Goal: Task Accomplishment & Management: Use online tool/utility

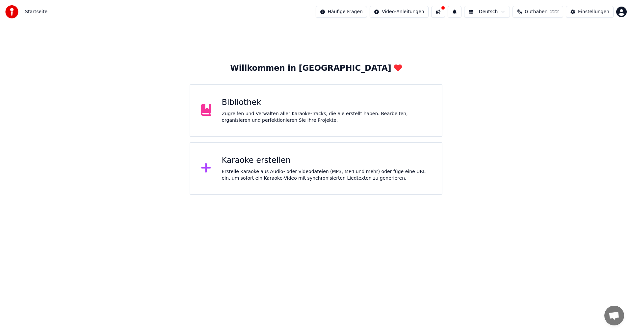
click at [229, 161] on div "Karaoke erstellen" at bounding box center [327, 160] width 210 height 11
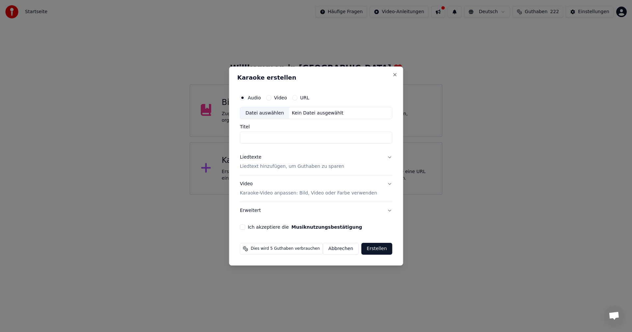
click at [254, 112] on div "Datei auswählen" at bounding box center [264, 113] width 49 height 12
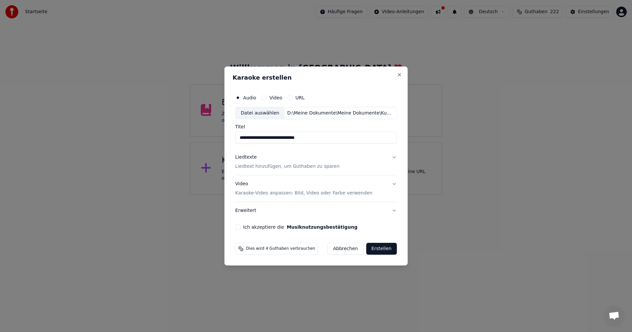
click at [249, 136] on input "**********" at bounding box center [316, 138] width 162 height 12
drag, startPoint x: 249, startPoint y: 136, endPoint x: 235, endPoint y: 137, distance: 13.5
click at [235, 137] on div "**********" at bounding box center [316, 161] width 167 height 144
type input "**********"
click at [290, 167] on p "Liedtext hinzufügen, um Guthaben zu sparen" at bounding box center [287, 167] width 104 height 7
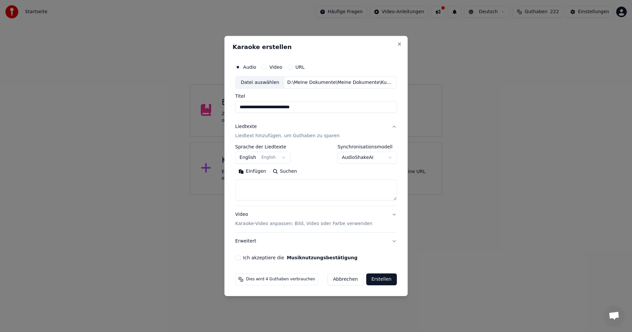
click at [281, 157] on body "**********" at bounding box center [316, 97] width 632 height 195
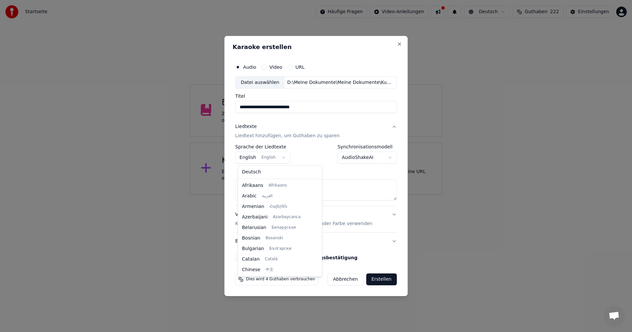
scroll to position [53, 0]
select select "**"
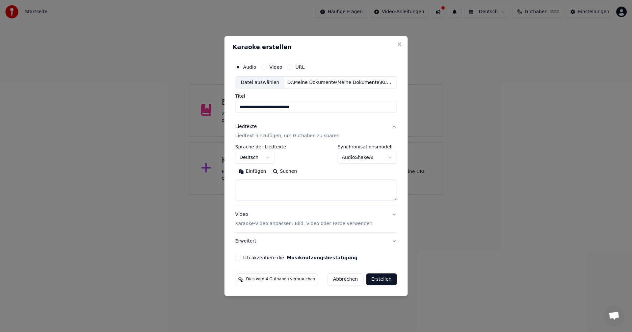
click at [256, 187] on textarea at bounding box center [316, 190] width 162 height 21
click at [245, 171] on button "Einfügen" at bounding box center [252, 171] width 34 height 11
click at [272, 223] on p "Karaoke-Video anpassen: Bild, Video oder Farbe verwenden" at bounding box center [303, 223] width 137 height 7
type textarea "**********"
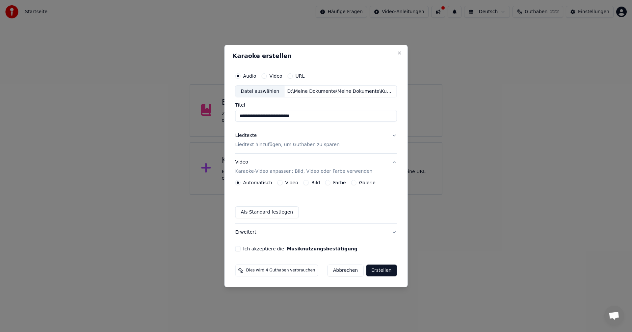
click at [308, 183] on div "Bild" at bounding box center [311, 182] width 16 height 5
click at [305, 184] on button "Bild" at bounding box center [305, 182] width 5 height 5
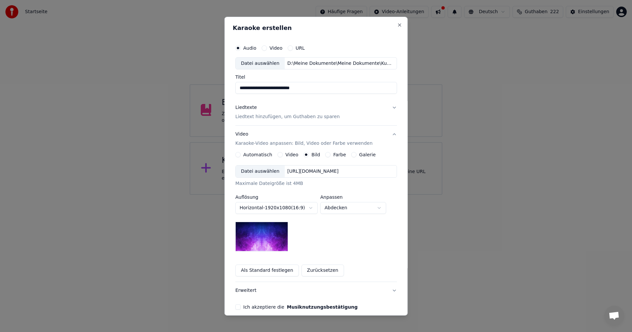
click at [262, 171] on div "Datei auswählen" at bounding box center [260, 172] width 49 height 12
click at [252, 171] on div "Datei auswählen" at bounding box center [260, 172] width 49 height 12
click at [244, 116] on p "Liedtext hinzufügen, um Guthaben zu sparen" at bounding box center [287, 117] width 104 height 7
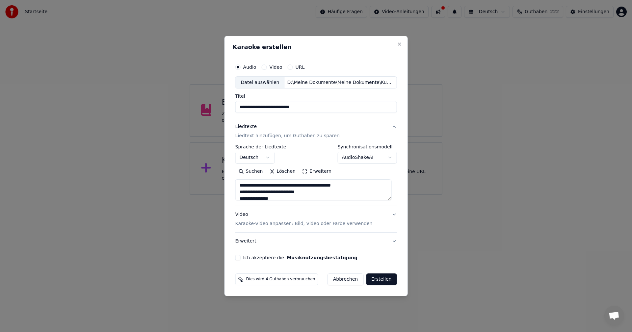
click at [376, 278] on button "Erstellen" at bounding box center [381, 279] width 31 height 12
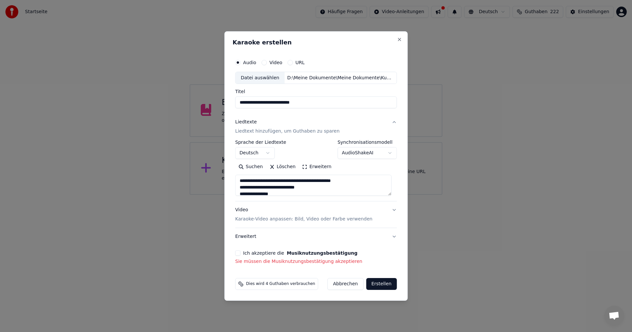
click at [241, 253] on button "Ich akzeptiere die Musiknutzungsbestätigung" at bounding box center [237, 252] width 5 height 5
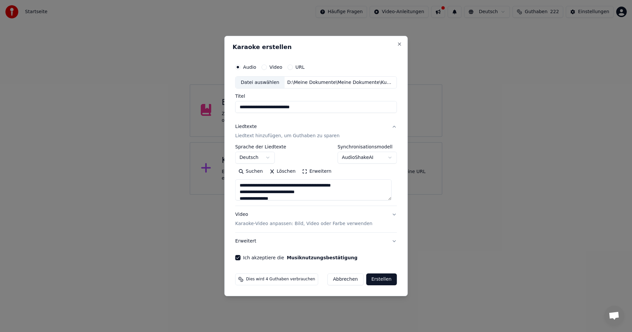
click at [378, 279] on button "Erstellen" at bounding box center [381, 279] width 31 height 12
type textarea "**********"
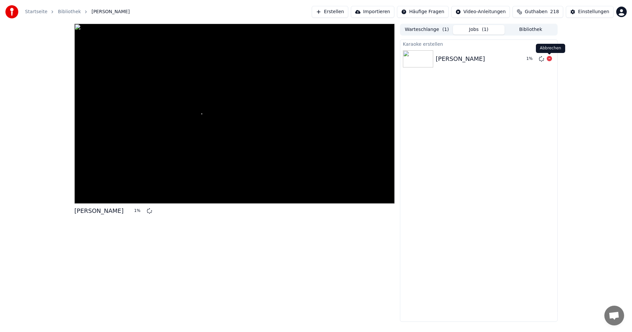
click at [550, 59] on icon at bounding box center [549, 58] width 5 height 5
click at [347, 10] on button "Erstellen" at bounding box center [330, 12] width 37 height 12
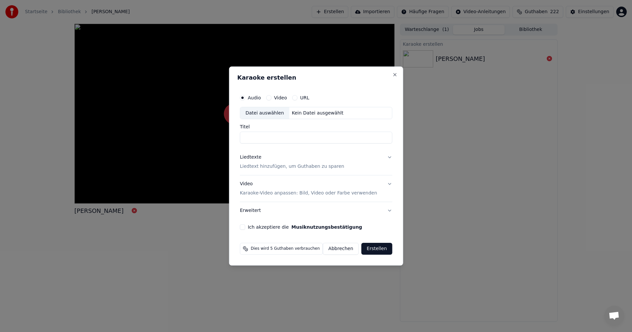
click at [267, 110] on div "Datei auswählen" at bounding box center [264, 113] width 49 height 12
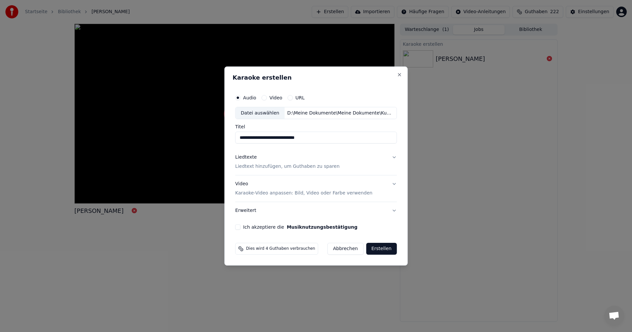
drag, startPoint x: 248, startPoint y: 137, endPoint x: 234, endPoint y: 135, distance: 13.9
click at [234, 135] on div "**********" at bounding box center [315, 165] width 183 height 199
type input "**********"
click at [262, 165] on p "Liedtext hinzufügen, um Guthaben zu sparen" at bounding box center [287, 167] width 104 height 7
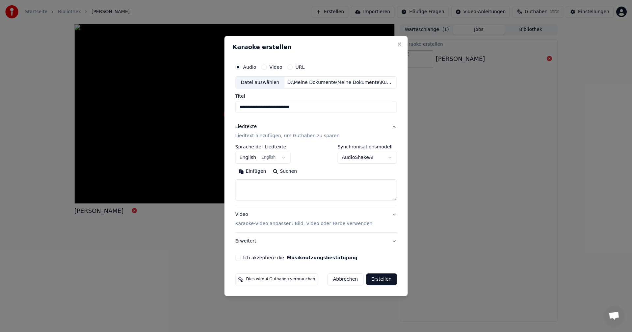
click at [283, 157] on body "**********" at bounding box center [316, 166] width 632 height 332
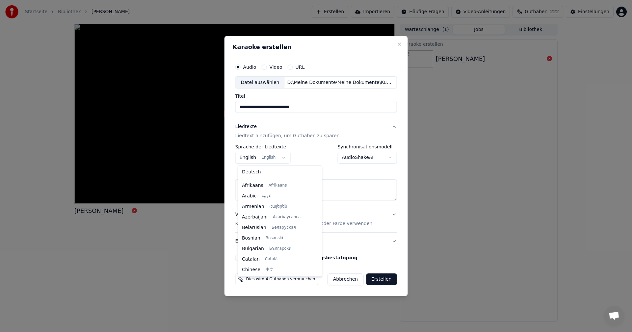
scroll to position [53, 0]
select select "**"
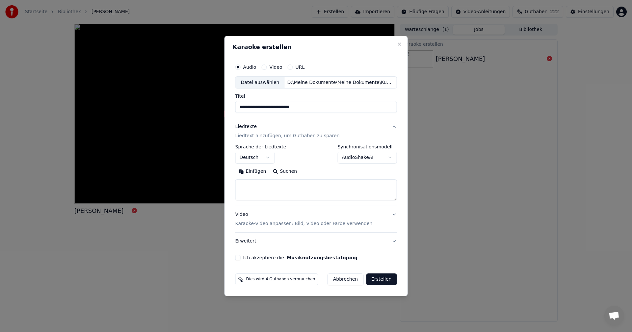
click at [248, 171] on button "Einfügen" at bounding box center [252, 171] width 34 height 11
click at [245, 214] on div "Video Karaoke-Video anpassen: Bild, Video oder Farbe verwenden" at bounding box center [303, 220] width 137 height 16
type textarea "**********"
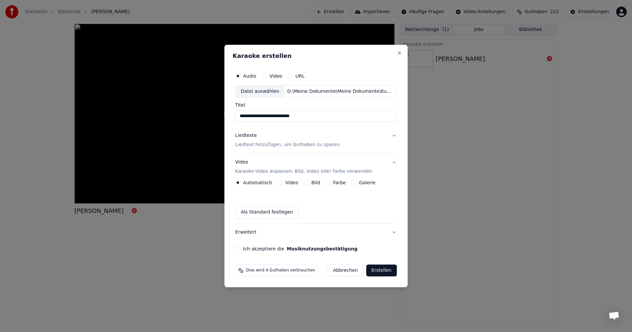
click at [307, 183] on button "Bild" at bounding box center [305, 182] width 5 height 5
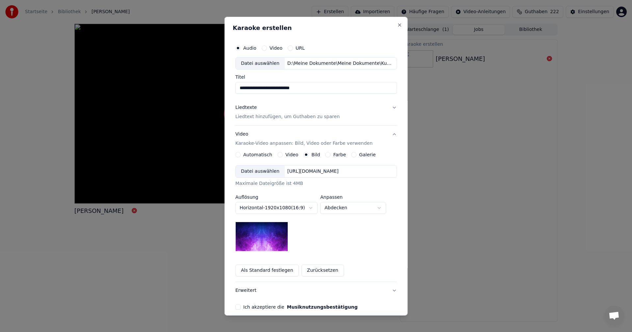
click at [256, 171] on div "Datei auswählen" at bounding box center [260, 172] width 49 height 12
click at [377, 209] on body "**********" at bounding box center [316, 166] width 632 height 332
click at [381, 209] on body "**********" at bounding box center [316, 166] width 632 height 332
click at [379, 206] on body "**********" at bounding box center [316, 166] width 632 height 332
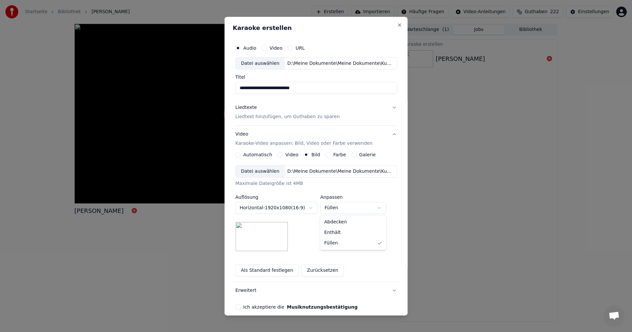
select select "*******"
click at [237, 309] on button "Ich akzeptiere die Musiknutzungsbestätigung" at bounding box center [237, 306] width 5 height 5
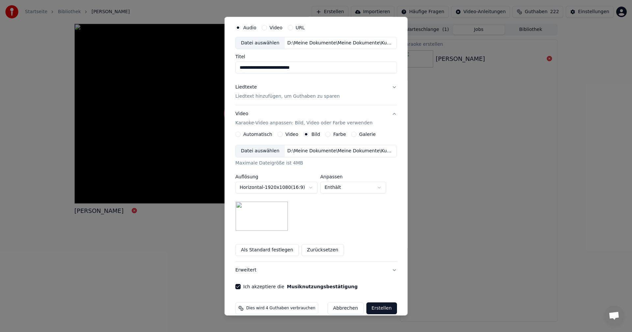
scroll to position [30, 0]
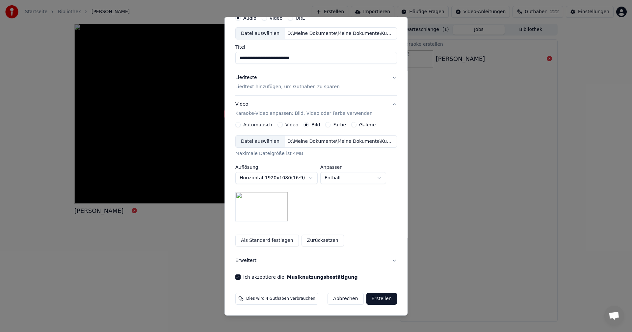
click at [374, 299] on button "Erstellen" at bounding box center [381, 299] width 31 height 12
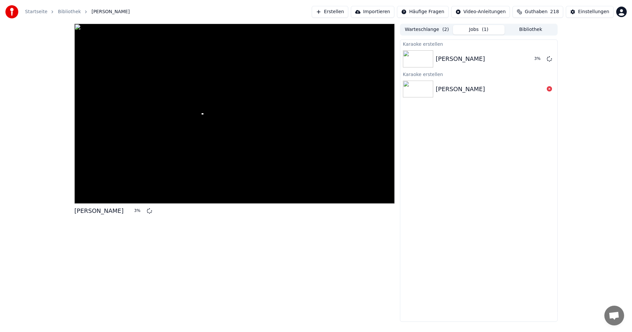
click at [335, 12] on button "Erstellen" at bounding box center [330, 12] width 37 height 12
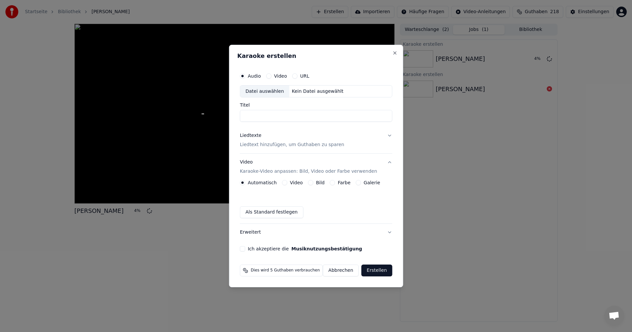
click at [261, 90] on div "Datei auswählen" at bounding box center [264, 92] width 49 height 12
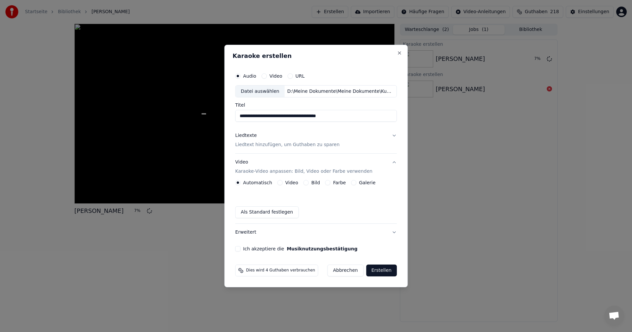
drag, startPoint x: 249, startPoint y: 116, endPoint x: 232, endPoint y: 113, distance: 17.4
click at [232, 113] on div "**********" at bounding box center [315, 166] width 183 height 243
type input "**********"
click at [253, 147] on p "Liedtext hinzufügen, um Guthaben zu sparen" at bounding box center [287, 145] width 104 height 7
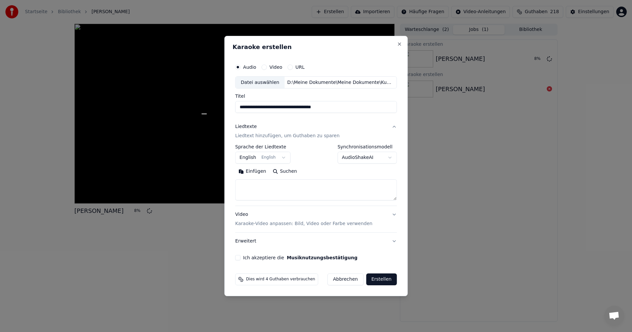
click at [281, 158] on body "**********" at bounding box center [316, 166] width 632 height 332
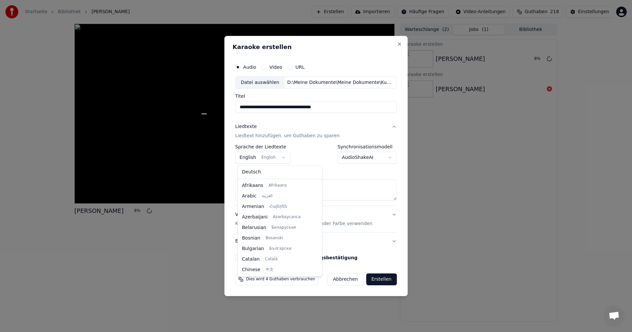
scroll to position [53, 0]
select select "**"
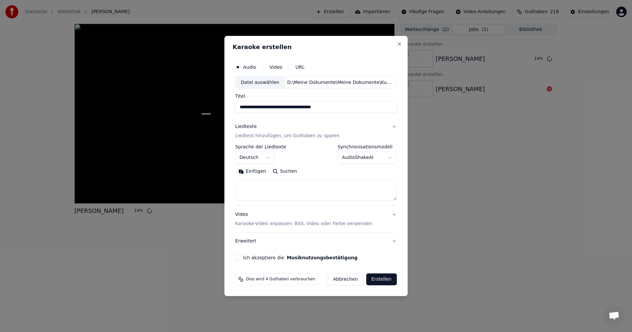
click at [249, 182] on textarea at bounding box center [316, 190] width 162 height 21
click at [244, 170] on button "Einfügen" at bounding box center [252, 171] width 34 height 11
click at [247, 226] on p "Karaoke-Video anpassen: Bild, Video oder Farbe verwenden" at bounding box center [303, 223] width 137 height 7
type textarea "**********"
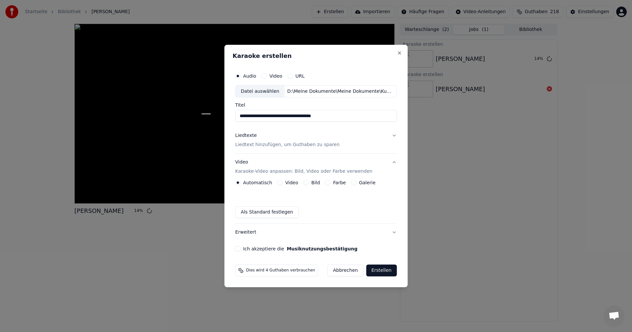
click at [307, 182] on button "Bild" at bounding box center [305, 182] width 5 height 5
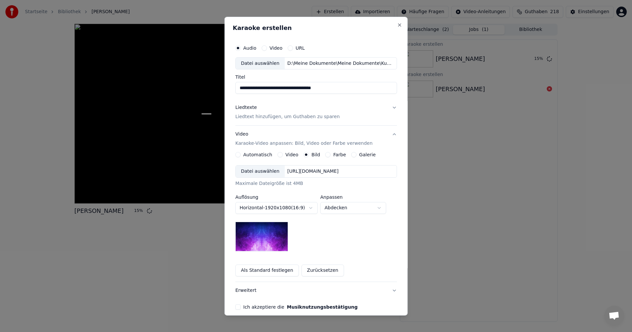
click at [268, 169] on div "Datei auswählen" at bounding box center [260, 172] width 49 height 12
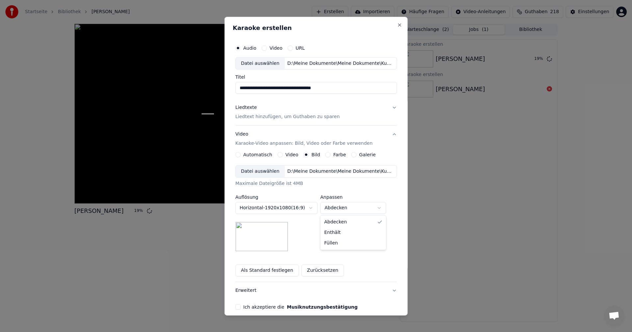
click at [377, 207] on body "**********" at bounding box center [316, 166] width 632 height 332
click at [377, 206] on body "**********" at bounding box center [316, 166] width 632 height 332
click at [379, 206] on body "**********" at bounding box center [316, 166] width 632 height 332
select select "*******"
click at [237, 308] on button "Ich akzeptiere die Musiknutzungsbestätigung" at bounding box center [237, 306] width 5 height 5
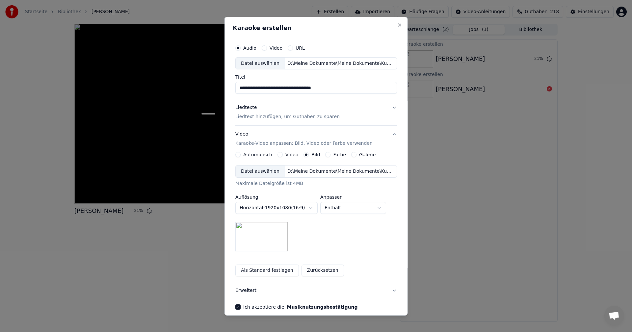
scroll to position [30, 0]
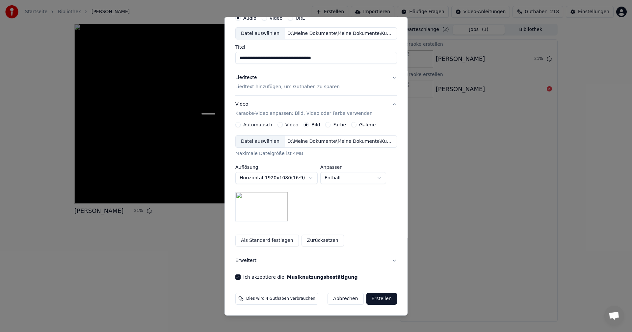
click at [373, 294] on button "Erstellen" at bounding box center [381, 299] width 31 height 12
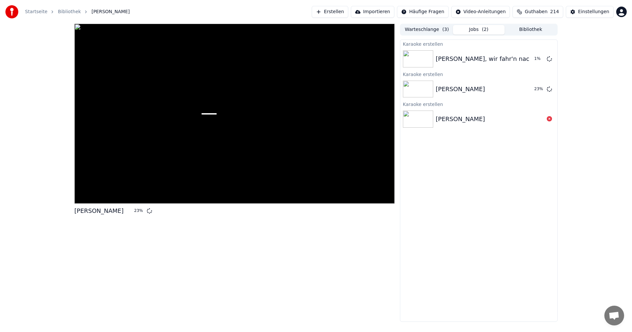
click at [335, 12] on button "Erstellen" at bounding box center [330, 12] width 37 height 12
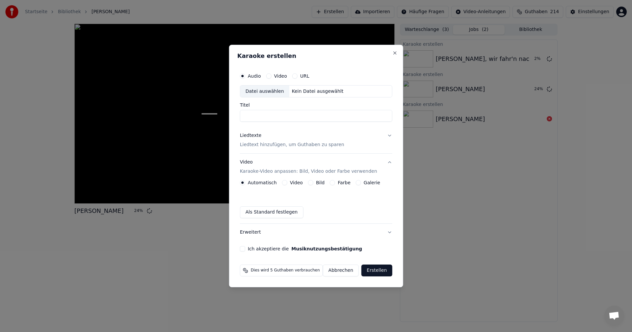
click at [261, 90] on div "Datei auswählen" at bounding box center [264, 92] width 49 height 12
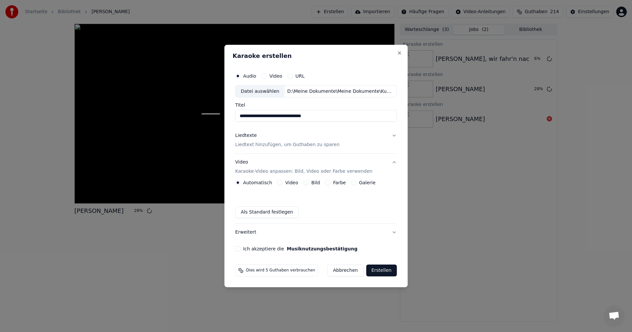
click at [248, 116] on input "**********" at bounding box center [316, 116] width 162 height 12
type input "**********"
click at [279, 144] on p "Liedtext hinzufügen, um Guthaben zu sparen" at bounding box center [287, 145] width 104 height 7
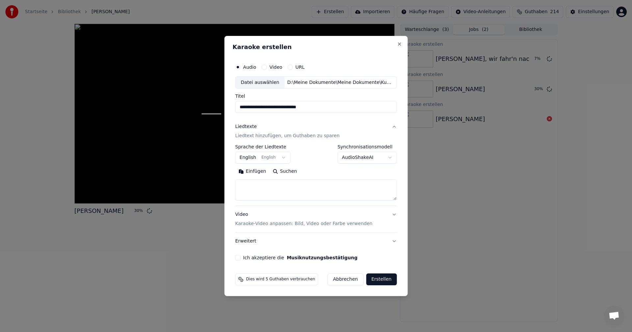
click at [283, 158] on body "**********" at bounding box center [316, 166] width 632 height 332
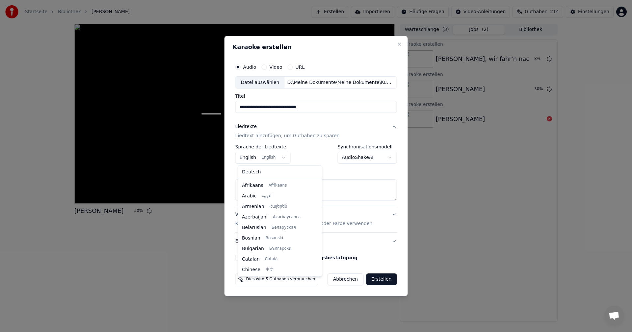
scroll to position [53, 0]
select select "**"
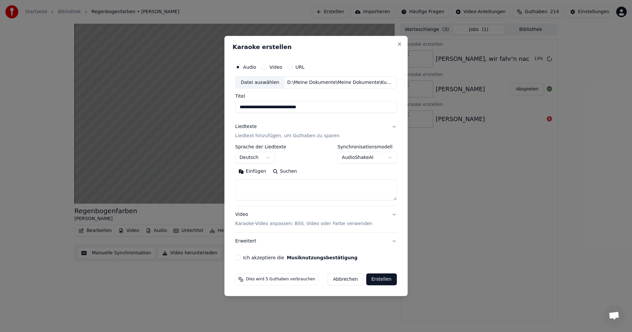
click at [248, 184] on textarea at bounding box center [316, 190] width 162 height 21
click at [247, 172] on button "Einfügen" at bounding box center [252, 171] width 34 height 11
click at [342, 224] on p "Karaoke-Video anpassen: Bild, Video oder Farbe verwenden" at bounding box center [303, 223] width 137 height 7
type textarea "**********"
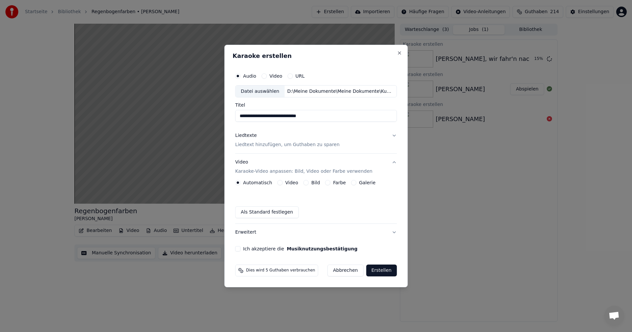
click at [307, 183] on button "Bild" at bounding box center [305, 182] width 5 height 5
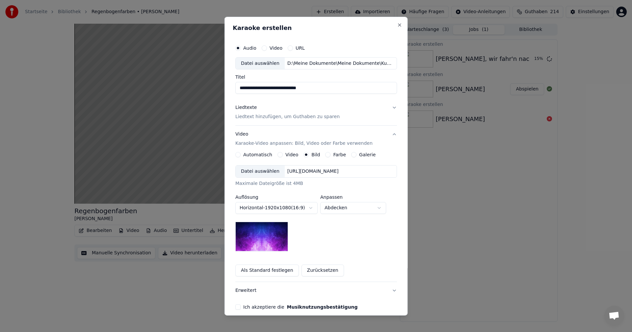
click at [258, 171] on div "Datei auswählen" at bounding box center [260, 172] width 49 height 12
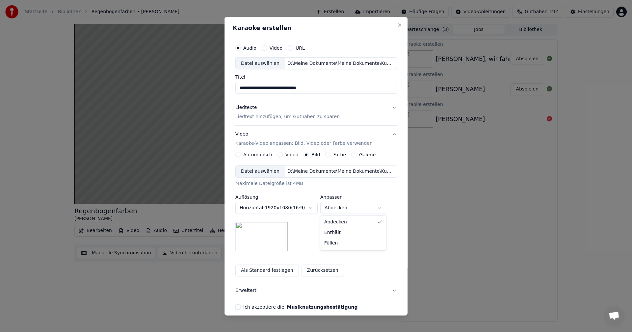
click at [378, 208] on body "**********" at bounding box center [316, 166] width 632 height 332
select select "****"
click at [253, 117] on p "Liedtext hinzufügen, um Guthaben zu sparen" at bounding box center [287, 117] width 104 height 7
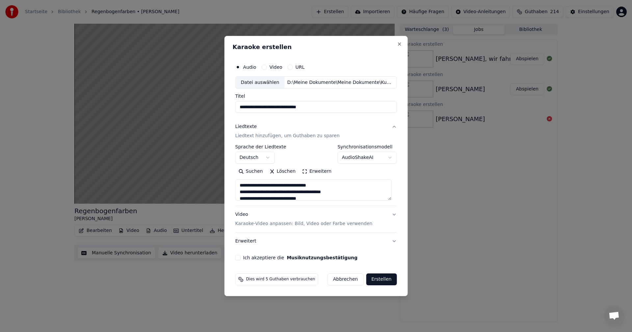
click at [239, 259] on button "Ich akzeptiere die Musiknutzungsbestätigung" at bounding box center [237, 257] width 5 height 5
click at [377, 279] on button "Erstellen" at bounding box center [381, 279] width 31 height 12
type textarea "**********"
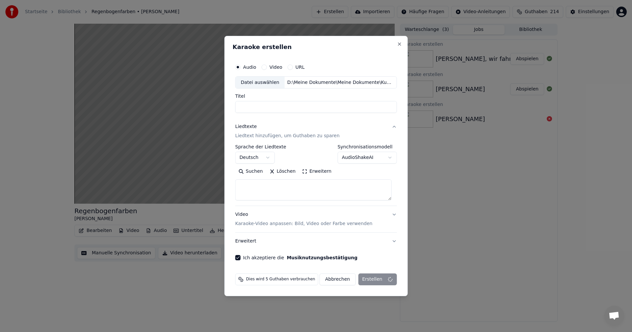
select select
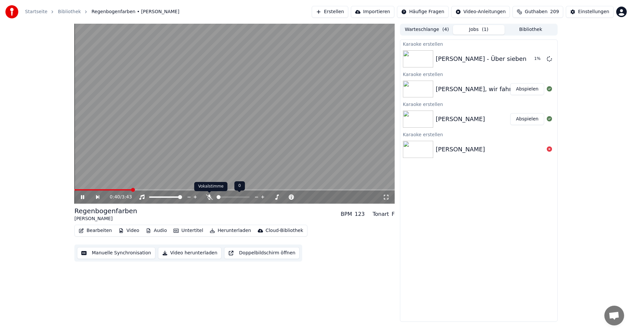
click at [208, 197] on icon at bounding box center [209, 196] width 7 height 5
click at [96, 195] on icon at bounding box center [102, 196] width 15 height 5
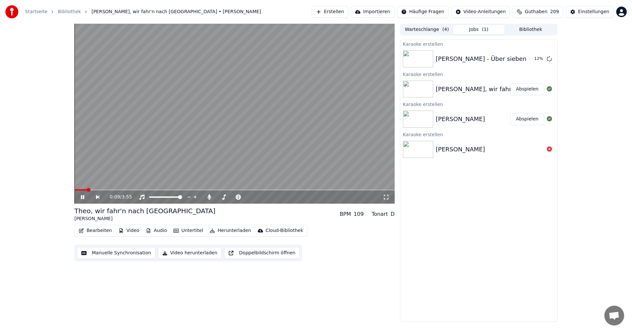
click at [82, 196] on icon at bounding box center [87, 196] width 15 height 5
click at [339, 12] on button "Erstellen" at bounding box center [330, 12] width 37 height 12
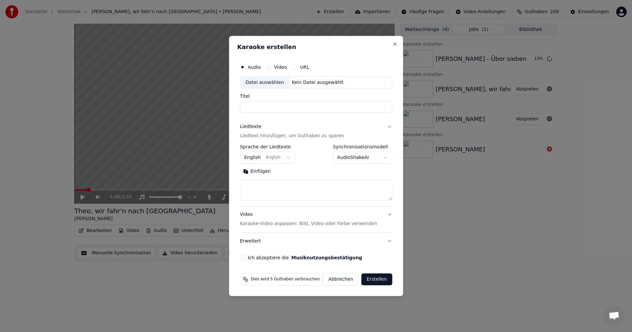
click at [267, 80] on div "Datei auswählen" at bounding box center [264, 83] width 49 height 12
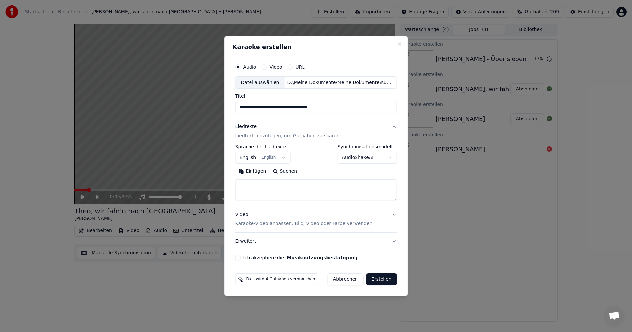
drag, startPoint x: 249, startPoint y: 107, endPoint x: 231, endPoint y: 106, distance: 17.8
click at [231, 106] on div "**********" at bounding box center [315, 166] width 183 height 261
type input "**********"
click at [271, 135] on p "Liedtext hinzufügen, um Guthaben zu sparen" at bounding box center [287, 136] width 104 height 7
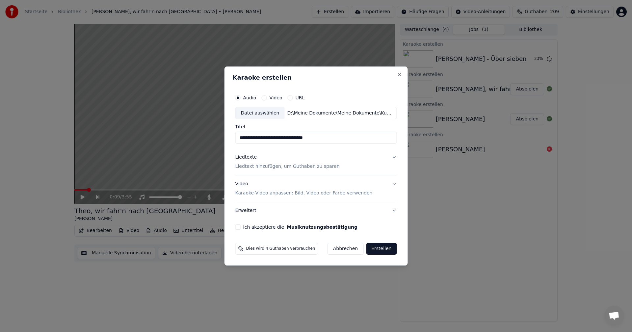
click at [244, 166] on p "Liedtext hinzufügen, um Guthaben zu sparen" at bounding box center [287, 167] width 104 height 7
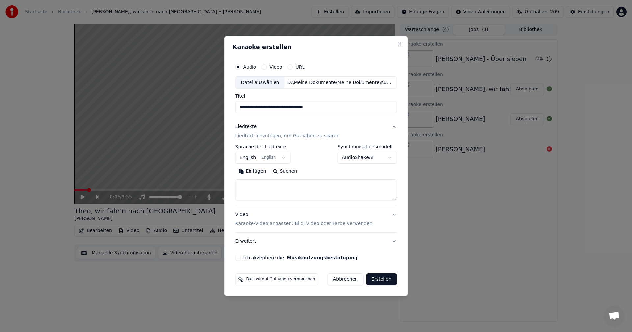
click at [281, 157] on body "**********" at bounding box center [316, 166] width 632 height 332
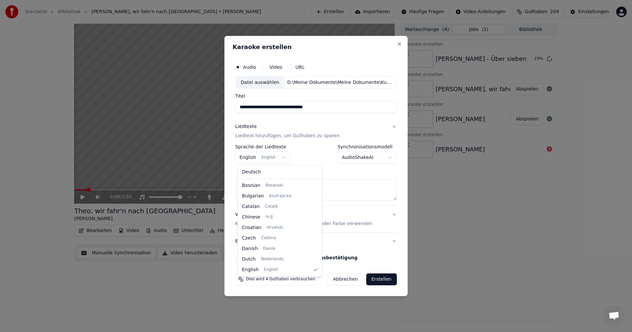
select select "**"
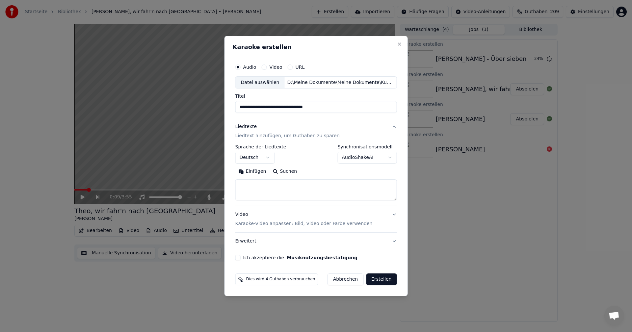
click at [248, 183] on textarea at bounding box center [316, 190] width 162 height 21
click at [245, 171] on button "Einfügen" at bounding box center [252, 171] width 34 height 11
click at [263, 222] on p "Karaoke-Video anpassen: Bild, Video oder Farbe verwenden" at bounding box center [303, 223] width 137 height 7
type textarea "**********"
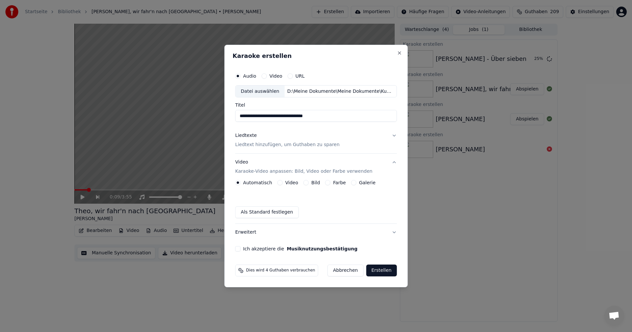
click at [307, 181] on button "Bild" at bounding box center [305, 182] width 5 height 5
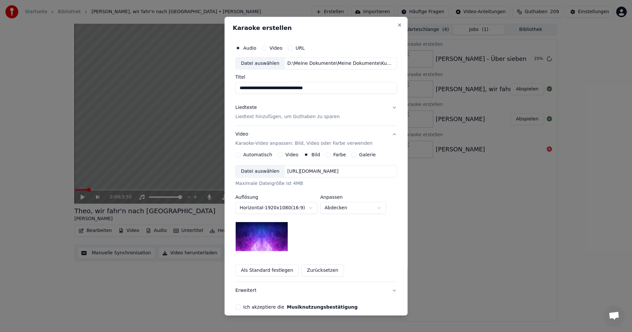
click at [257, 171] on div "Datei auswählen" at bounding box center [260, 172] width 49 height 12
click at [381, 209] on body "**********" at bounding box center [316, 166] width 632 height 332
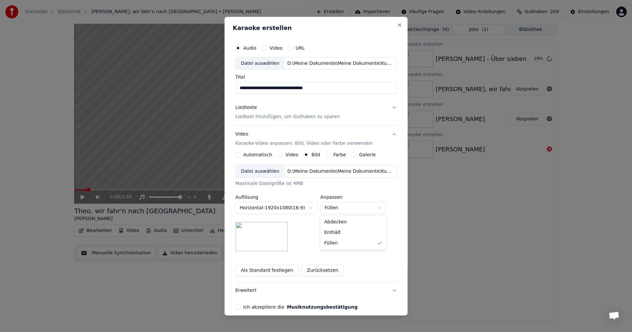
click at [377, 209] on body "**********" at bounding box center [316, 166] width 632 height 332
select select "*******"
click at [241, 308] on div "Ich akzeptiere die Musiknutzungsbestätigung" at bounding box center [316, 306] width 162 height 5
click at [238, 307] on button "Ich akzeptiere die Musiknutzungsbestätigung" at bounding box center [237, 306] width 5 height 5
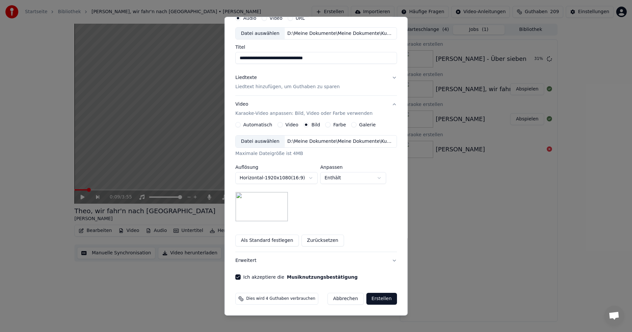
click at [373, 300] on button "Erstellen" at bounding box center [381, 299] width 31 height 12
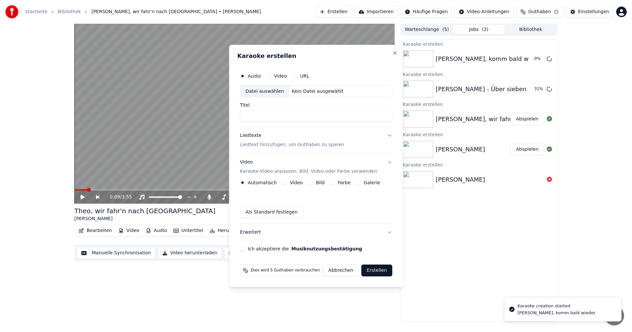
scroll to position [0, 0]
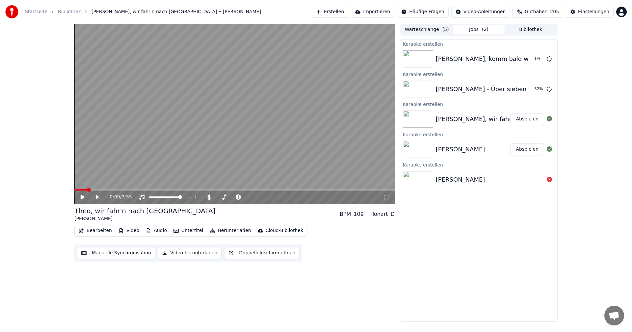
click at [340, 12] on button "Erstellen" at bounding box center [330, 12] width 37 height 12
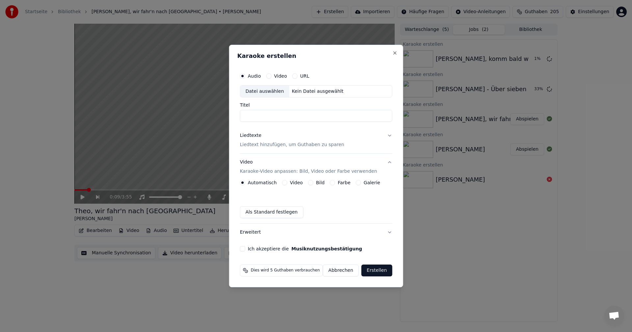
click at [258, 92] on div "Datei auswählen" at bounding box center [264, 92] width 49 height 12
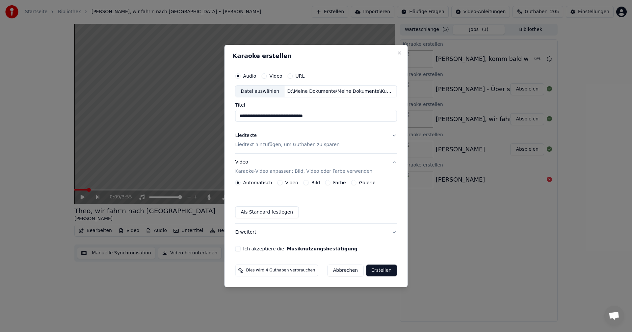
drag, startPoint x: 249, startPoint y: 116, endPoint x: 228, endPoint y: 116, distance: 20.7
click at [228, 116] on div "**********" at bounding box center [315, 166] width 183 height 243
type input "**********"
click at [274, 144] on p "Liedtext hinzufügen, um Guthaben zu sparen" at bounding box center [287, 145] width 104 height 7
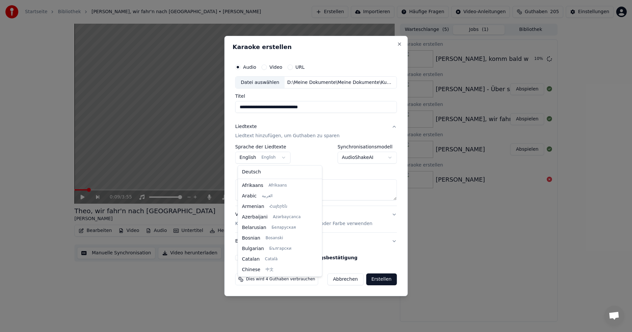
click at [281, 157] on body "**********" at bounding box center [316, 166] width 632 height 332
select select "**"
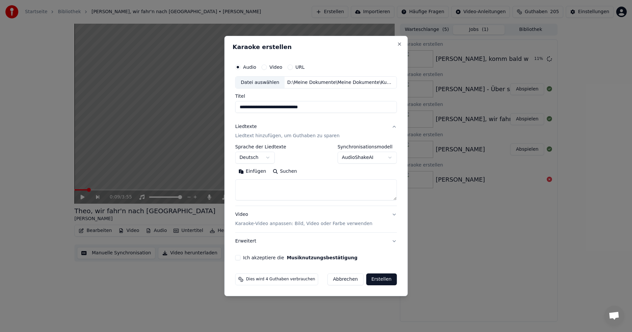
click at [248, 183] on textarea at bounding box center [316, 190] width 162 height 21
click at [250, 172] on button "Einfügen" at bounding box center [252, 171] width 34 height 11
click at [268, 223] on p "Karaoke-Video anpassen: Bild, Video oder Farbe verwenden" at bounding box center [303, 223] width 137 height 7
type textarea "**********"
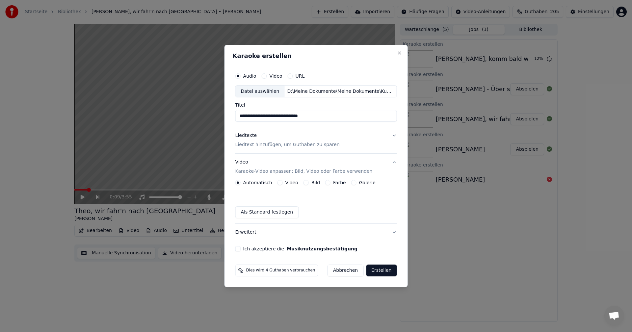
click at [307, 183] on button "Bild" at bounding box center [305, 182] width 5 height 5
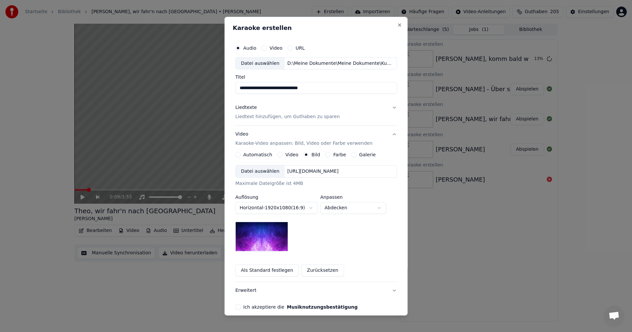
click at [256, 172] on div "Datei auswählen" at bounding box center [260, 172] width 49 height 12
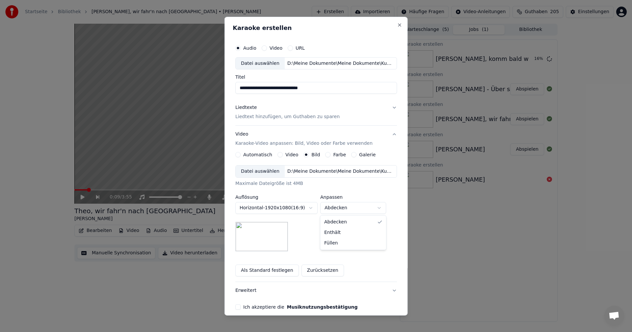
click at [380, 208] on body "**********" at bounding box center [316, 166] width 632 height 332
select select "*******"
click at [238, 307] on button "Ich akzeptiere die Musiknutzungsbestätigung" at bounding box center [237, 306] width 5 height 5
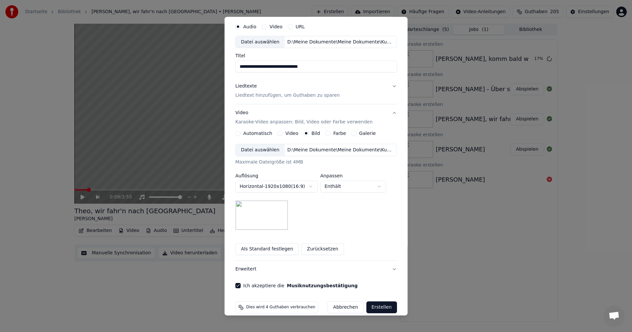
scroll to position [30, 0]
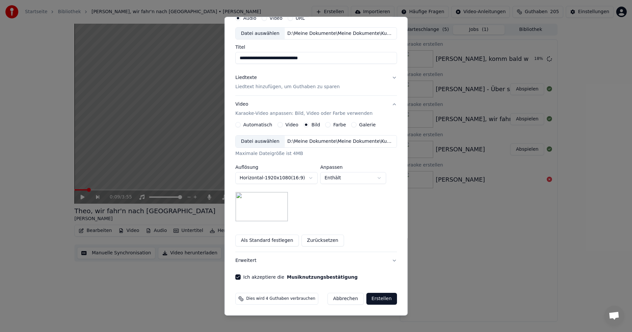
click at [374, 298] on button "Erstellen" at bounding box center [381, 299] width 31 height 12
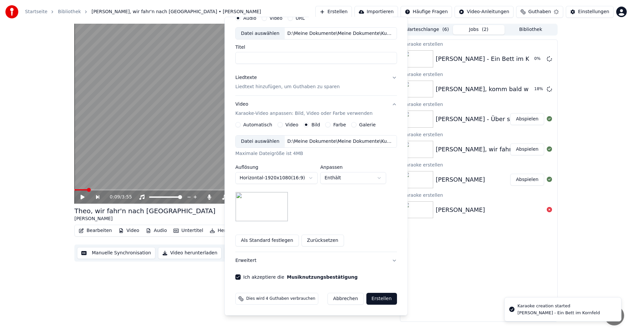
scroll to position [0, 0]
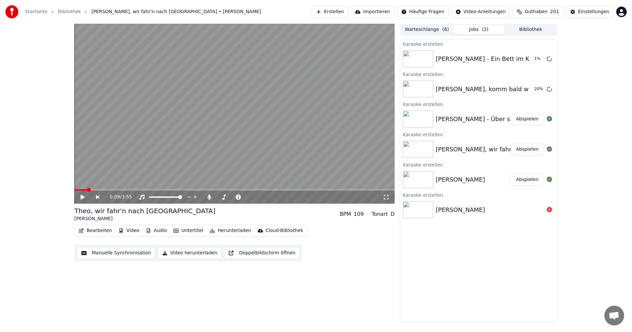
click at [340, 13] on button "Erstellen" at bounding box center [330, 12] width 37 height 12
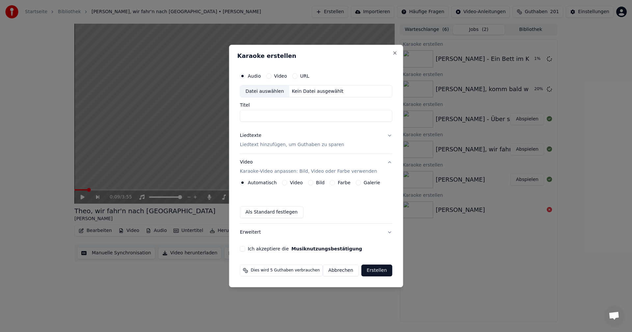
click at [271, 92] on div "Datei auswählen" at bounding box center [264, 92] width 49 height 12
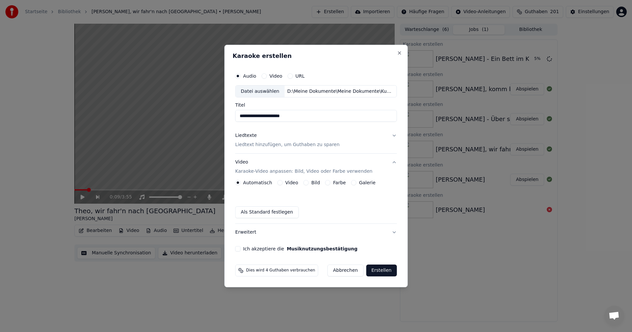
drag, startPoint x: 248, startPoint y: 117, endPoint x: 226, endPoint y: 115, distance: 22.5
click at [226, 115] on body "**********" at bounding box center [316, 166] width 632 height 332
type input "**********"
click at [265, 147] on p "Liedtext hinzufügen, um Guthaben zu sparen" at bounding box center [287, 145] width 104 height 7
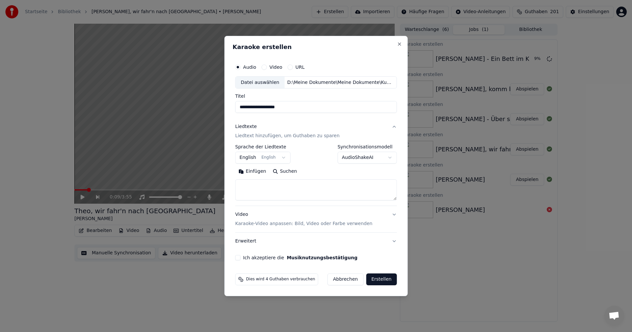
click at [283, 157] on body "**********" at bounding box center [316, 166] width 632 height 332
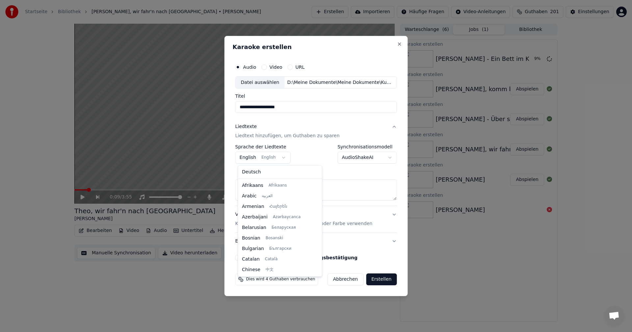
scroll to position [53, 0]
select select "**"
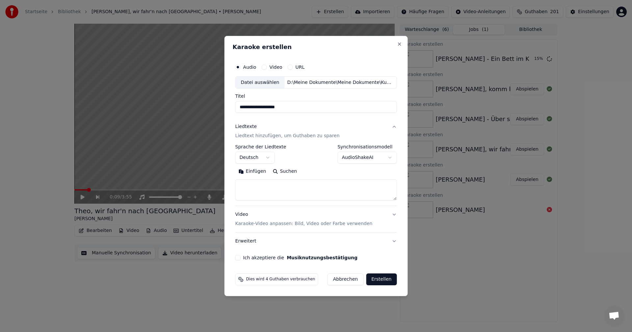
click at [246, 184] on textarea at bounding box center [316, 190] width 162 height 21
click at [247, 171] on button "Einfügen" at bounding box center [252, 171] width 34 height 11
click at [242, 217] on div "Video Karaoke-Video anpassen: Bild, Video oder Farbe verwenden" at bounding box center [303, 220] width 137 height 16
type textarea "**********"
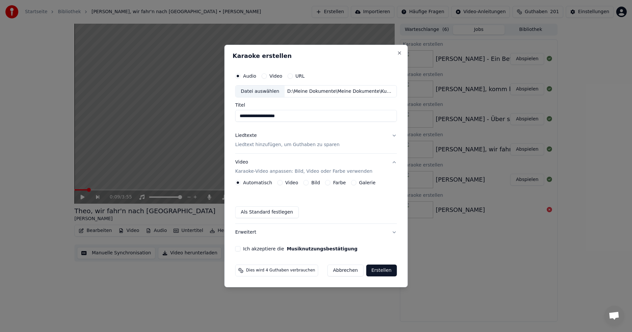
click at [306, 181] on button "Bild" at bounding box center [305, 182] width 5 height 5
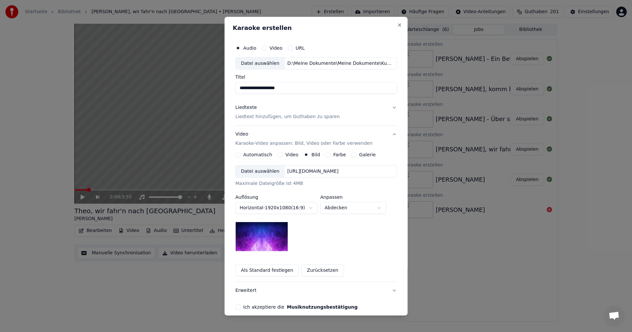
click at [255, 172] on div "Datei auswählen" at bounding box center [260, 172] width 49 height 12
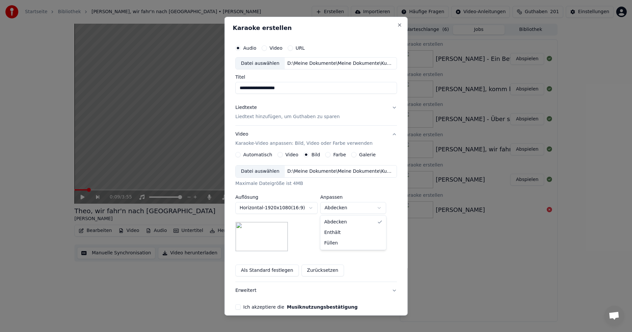
click at [376, 209] on body "**********" at bounding box center [316, 166] width 632 height 332
select select "*******"
click at [238, 309] on button "Ich akzeptiere die Musiknutzungsbestätigung" at bounding box center [237, 306] width 5 height 5
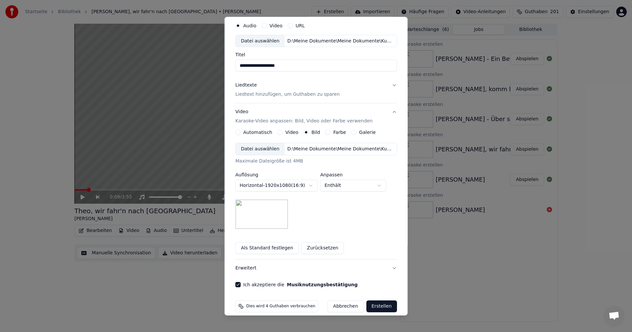
scroll to position [30, 0]
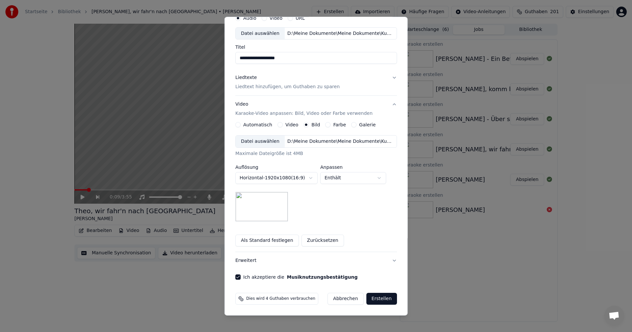
click at [371, 298] on button "Erstellen" at bounding box center [381, 299] width 31 height 12
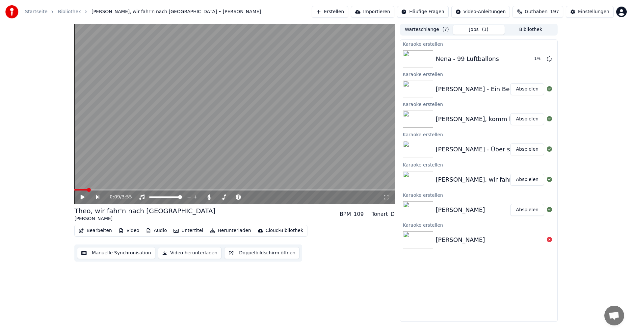
click at [338, 11] on button "Erstellen" at bounding box center [330, 12] width 37 height 12
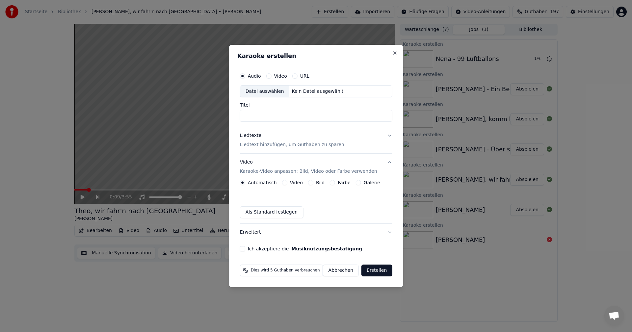
click at [257, 90] on div "Datei auswählen" at bounding box center [264, 92] width 49 height 12
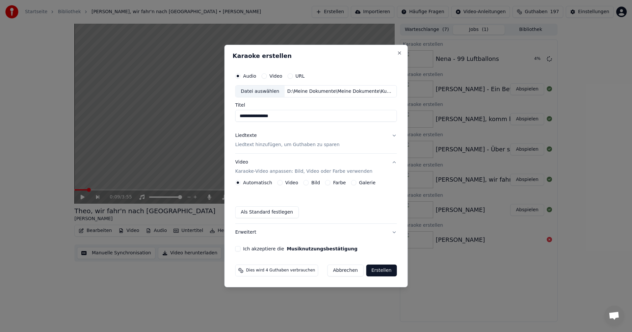
drag, startPoint x: 249, startPoint y: 117, endPoint x: 235, endPoint y: 117, distance: 13.8
click at [235, 117] on div "**********" at bounding box center [316, 161] width 167 height 188
type input "**********"
click at [290, 145] on p "Liedtext hinzufügen, um Guthaben zu sparen" at bounding box center [287, 145] width 104 height 7
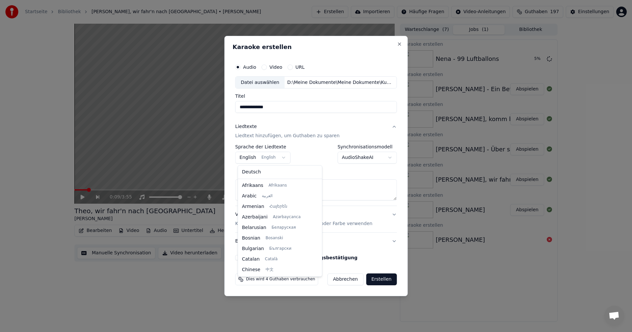
click at [280, 157] on body "Startseite Bibliothek Theo, wir fahr'n nach [GEOGRAPHIC_DATA] • [PERSON_NAME] E…" at bounding box center [316, 166] width 632 height 332
select select "**"
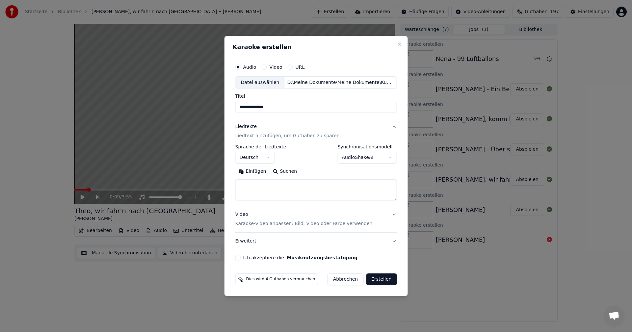
click at [254, 183] on textarea at bounding box center [316, 190] width 162 height 21
click at [243, 171] on button "Einfügen" at bounding box center [252, 171] width 34 height 11
click at [255, 226] on p "Karaoke-Video anpassen: Bild, Video oder Farbe verwenden" at bounding box center [303, 223] width 137 height 7
type textarea "**********"
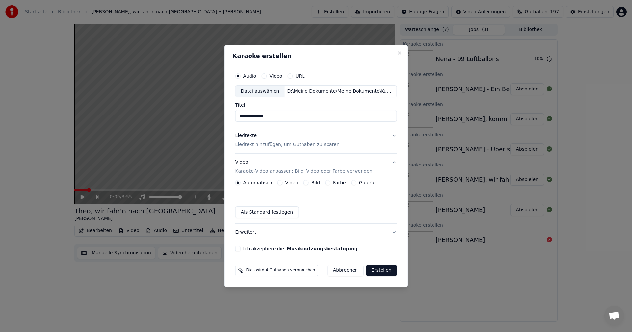
click at [308, 183] on button "Bild" at bounding box center [305, 182] width 5 height 5
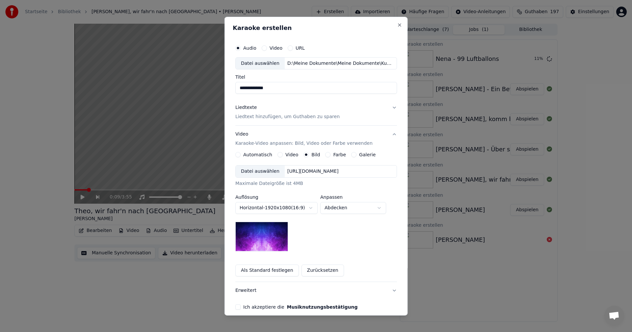
click at [256, 174] on div "Datei auswählen" at bounding box center [260, 172] width 49 height 12
click at [379, 208] on body "Startseite Bibliothek Theo, wir fahr'n nach [GEOGRAPHIC_DATA] • [PERSON_NAME] E…" at bounding box center [316, 166] width 632 height 332
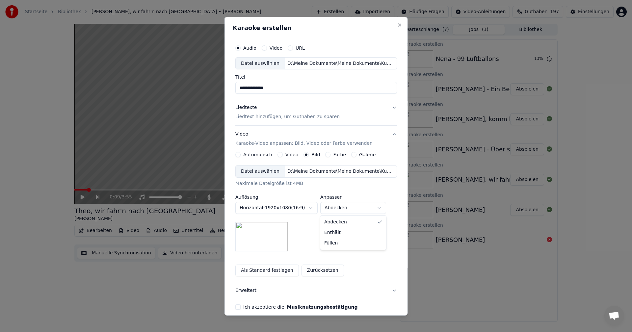
select select "*******"
click at [238, 307] on button "Ich akzeptiere die Musiknutzungsbestätigung" at bounding box center [237, 306] width 5 height 5
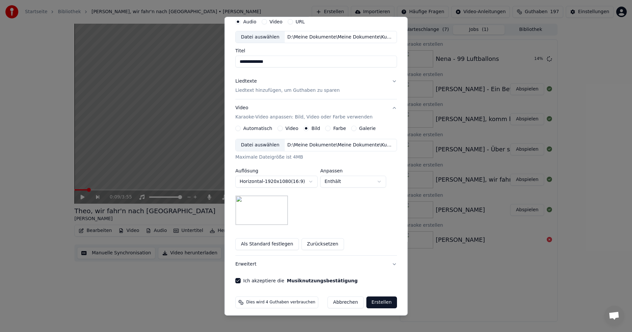
scroll to position [30, 0]
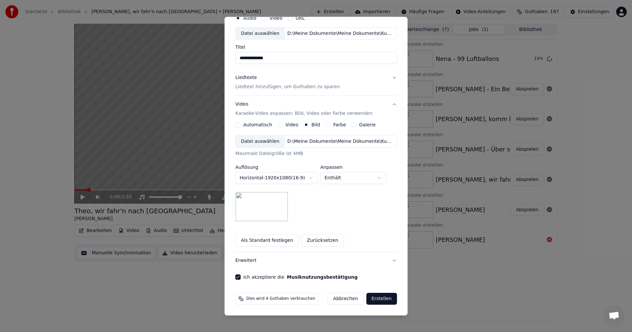
click at [375, 297] on button "Erstellen" at bounding box center [381, 299] width 31 height 12
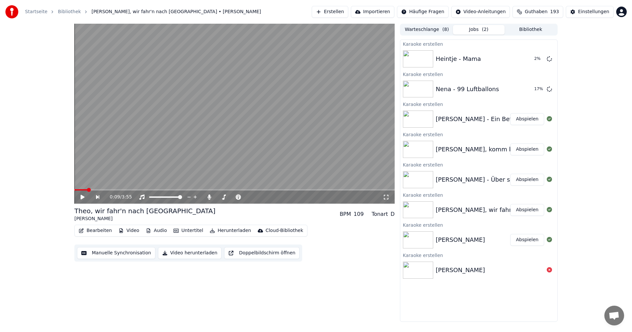
click at [338, 13] on button "Erstellen" at bounding box center [330, 12] width 37 height 12
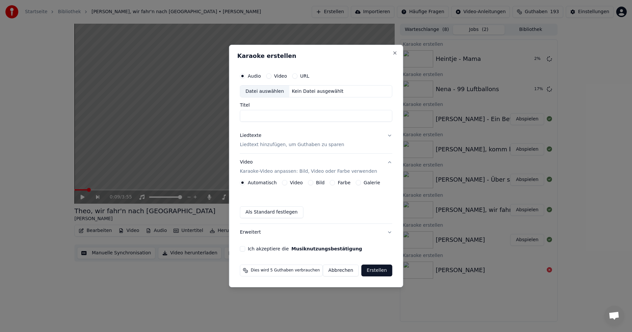
click at [267, 90] on div "Datei auswählen" at bounding box center [264, 92] width 49 height 12
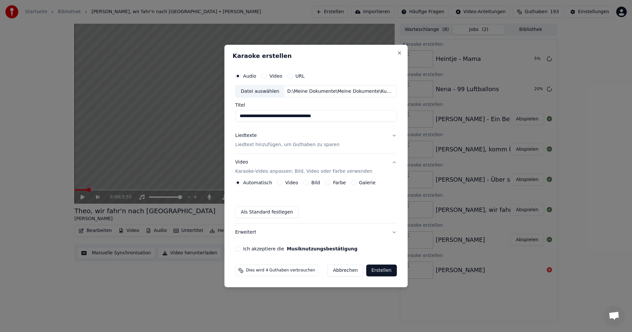
drag, startPoint x: 249, startPoint y: 116, endPoint x: 236, endPoint y: 115, distance: 12.5
click at [236, 115] on div "**********" at bounding box center [316, 161] width 167 height 188
type input "**********"
click at [255, 146] on p "Liedtext hinzufügen, um Guthaben zu sparen" at bounding box center [287, 145] width 104 height 7
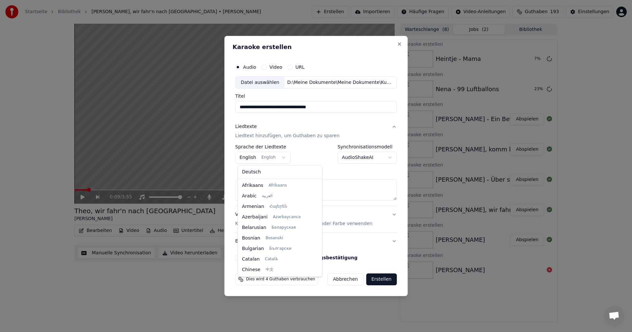
click at [284, 158] on body "**********" at bounding box center [316, 166] width 632 height 332
select select "**"
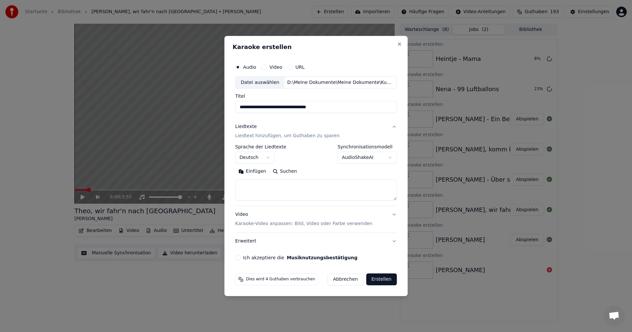
click at [252, 183] on textarea at bounding box center [316, 190] width 162 height 21
click at [245, 171] on button "Einfügen" at bounding box center [252, 171] width 34 height 11
click at [259, 223] on p "Karaoke-Video anpassen: Bild, Video oder Farbe verwenden" at bounding box center [303, 223] width 137 height 7
type textarea "**********"
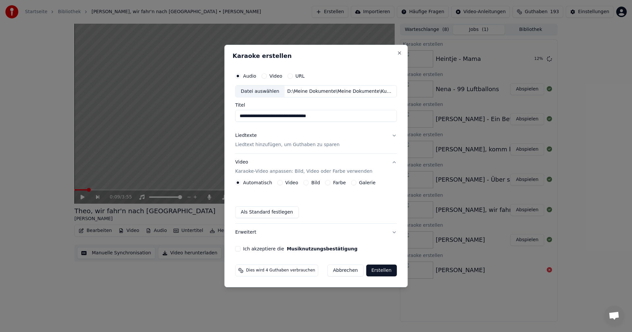
click at [307, 183] on button "Bild" at bounding box center [305, 182] width 5 height 5
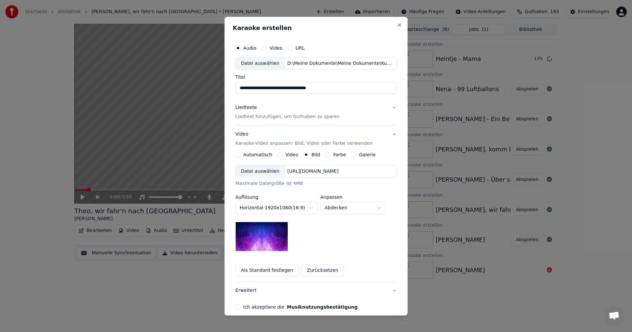
click at [255, 171] on div "Datei auswählen" at bounding box center [260, 172] width 49 height 12
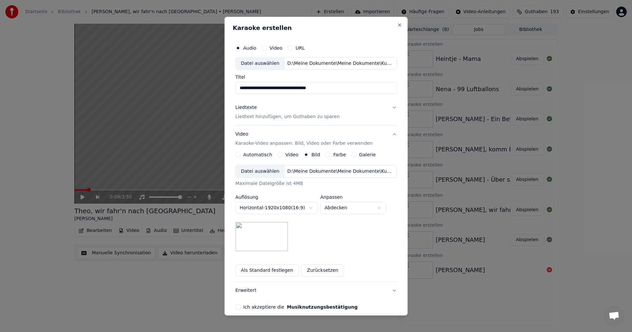
click at [379, 208] on body "**********" at bounding box center [316, 166] width 632 height 332
select select "*******"
click at [237, 308] on button "Ich akzeptiere die Musiknutzungsbestätigung" at bounding box center [237, 306] width 5 height 5
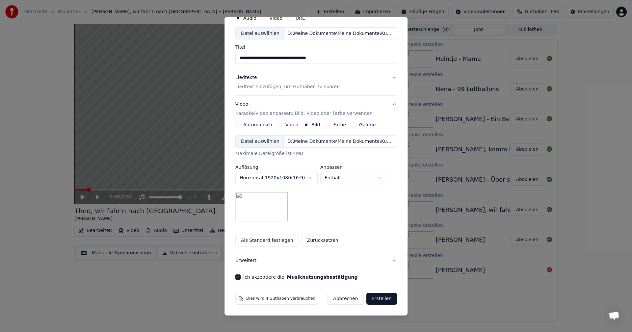
click at [372, 299] on button "Erstellen" at bounding box center [381, 299] width 31 height 12
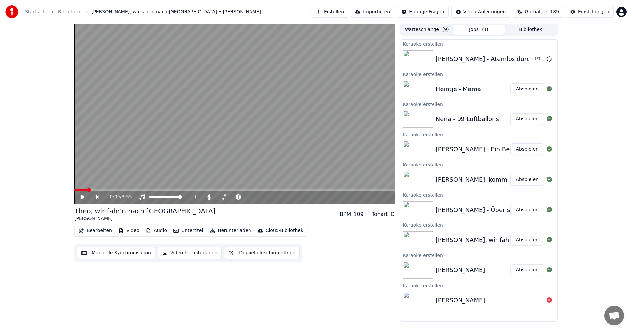
click at [528, 29] on button "Bibliothek" at bounding box center [530, 30] width 52 height 10
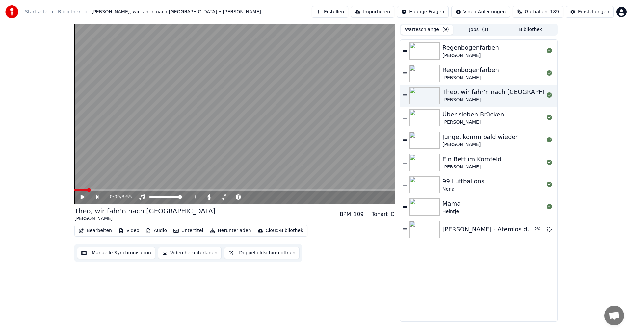
click at [426, 30] on button "Warteschlange ( 9 )" at bounding box center [427, 30] width 52 height 10
click at [427, 45] on img at bounding box center [424, 50] width 30 height 17
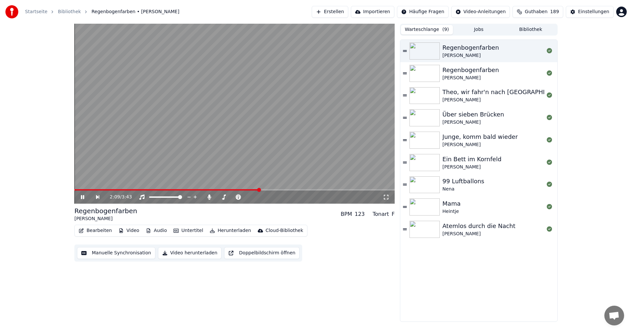
click at [83, 198] on icon at bounding box center [87, 196] width 15 height 5
click at [110, 253] on button "Manuelle Synchronisation" at bounding box center [116, 253] width 78 height 12
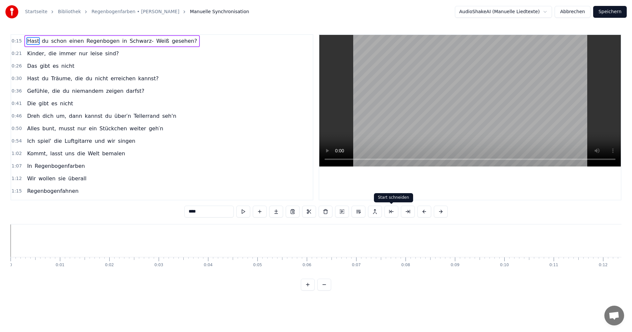
click at [390, 210] on button at bounding box center [391, 212] width 14 height 12
click at [385, 211] on button at bounding box center [383, 212] width 14 height 12
click at [226, 212] on div "****" at bounding box center [316, 212] width 280 height 12
click at [231, 212] on button at bounding box center [235, 212] width 14 height 12
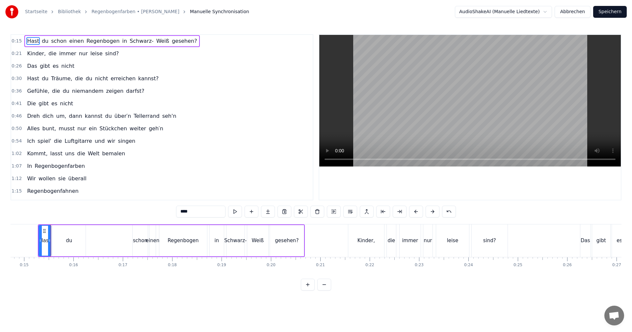
scroll to position [0, 734]
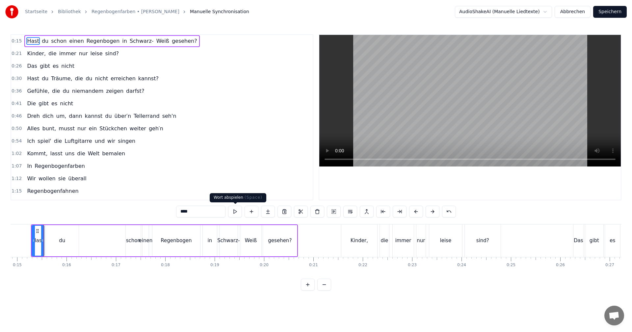
click at [233, 214] on button at bounding box center [235, 212] width 14 height 12
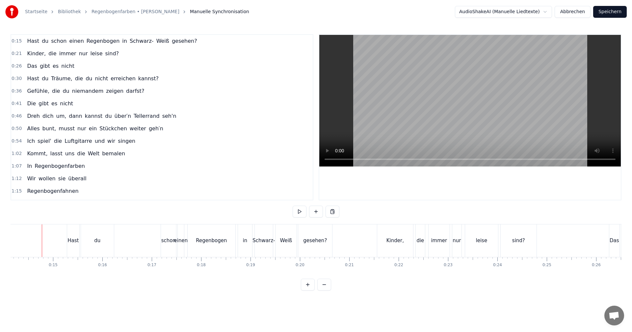
scroll to position [0, 696]
click at [297, 212] on button at bounding box center [300, 212] width 14 height 12
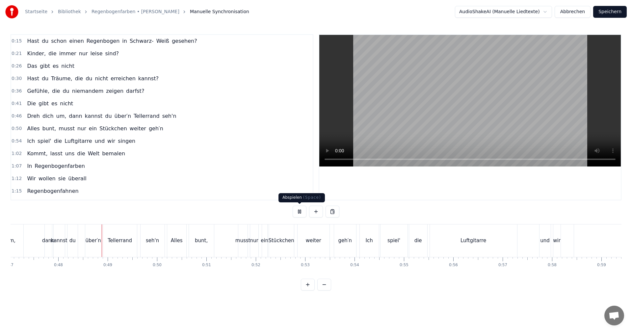
scroll to position [0, 2344]
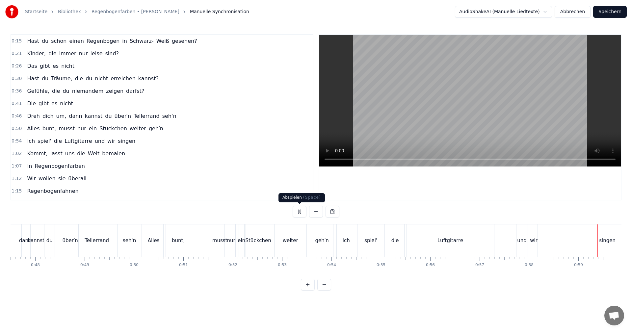
click at [300, 212] on button at bounding box center [300, 212] width 14 height 12
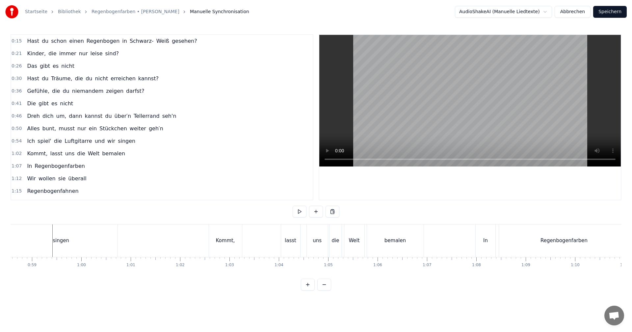
scroll to position [0, 2899]
click at [59, 241] on div "singen" at bounding box center [52, 241] width 16 height 8
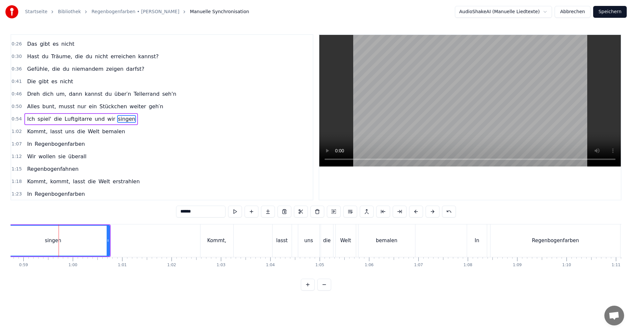
scroll to position [24, 0]
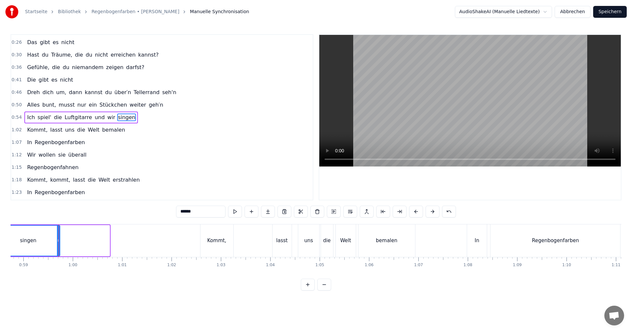
drag, startPoint x: 108, startPoint y: 241, endPoint x: 59, endPoint y: 245, distance: 49.8
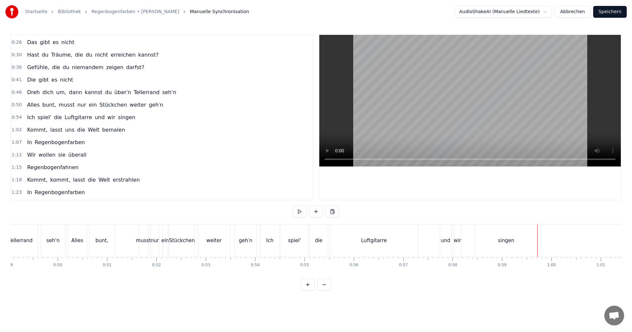
scroll to position [0, 2385]
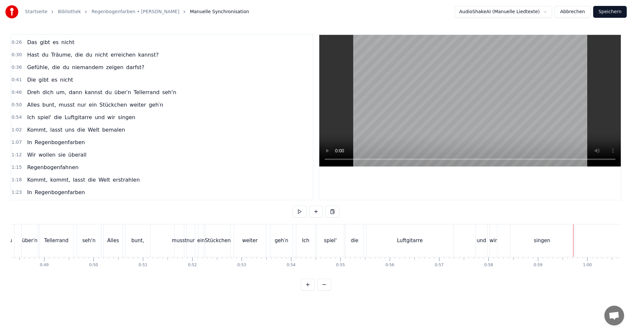
click at [163, 226] on div "Alles bunt, musst nur ein Stückchen weiter geh′n" at bounding box center [198, 240] width 191 height 33
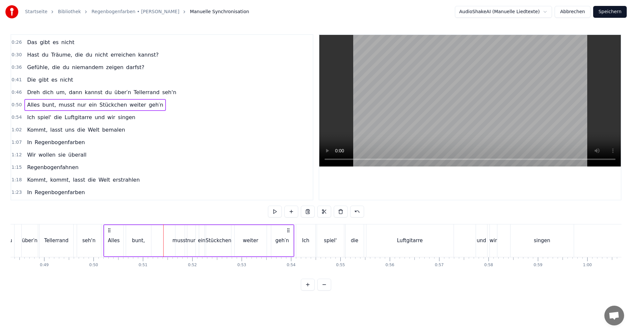
click at [235, 220] on div "0:15 Hast du schon einen Regenbogen in Schwarz- Weiß gesehen? 0:21 Kinder, die …" at bounding box center [316, 162] width 611 height 256
click at [234, 215] on div "0:15 Hast du schon einen Regenbogen in Schwarz- Weiß gesehen? 0:21 Kinder, die …" at bounding box center [316, 162] width 611 height 256
drag, startPoint x: 216, startPoint y: 213, endPoint x: 222, endPoint y: 218, distance: 8.3
click at [216, 214] on div "0:15 Hast du schon einen Regenbogen in Schwarz- Weiß gesehen? 0:21 Kinder, die …" at bounding box center [316, 162] width 611 height 256
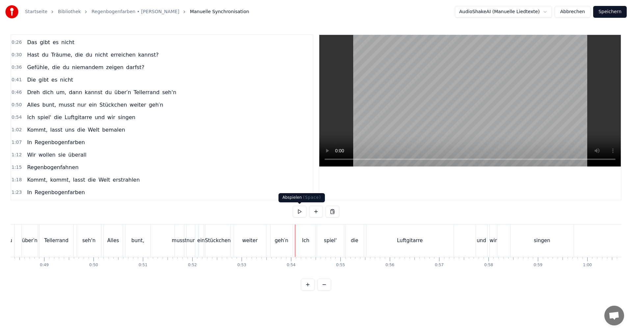
click at [297, 211] on button at bounding box center [300, 212] width 14 height 12
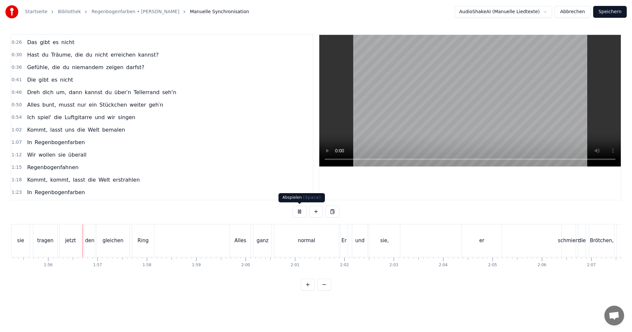
scroll to position [0, 5688]
click at [299, 214] on button at bounding box center [300, 212] width 14 height 12
click at [300, 213] on button at bounding box center [300, 212] width 14 height 12
click at [477, 243] on div "er" at bounding box center [481, 240] width 40 height 33
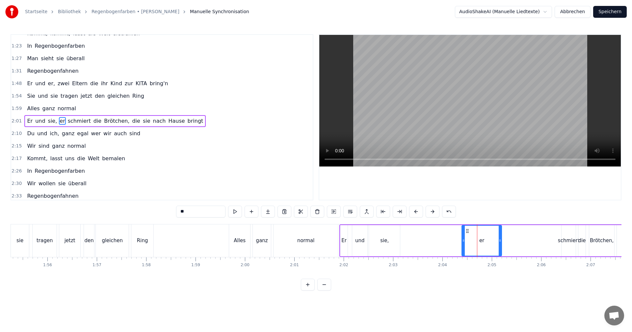
scroll to position [174, 0]
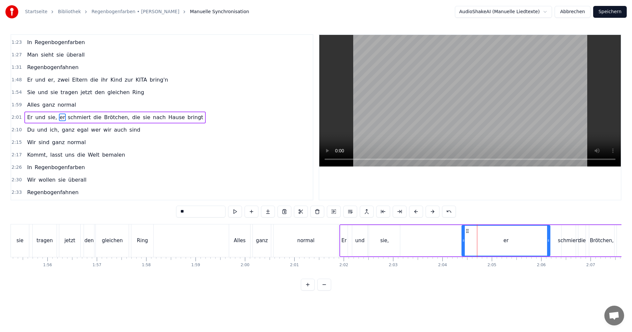
drag, startPoint x: 500, startPoint y: 241, endPoint x: 549, endPoint y: 244, distance: 48.5
click at [549, 244] on div at bounding box center [548, 241] width 3 height 30
drag, startPoint x: 464, startPoint y: 241, endPoint x: 538, endPoint y: 241, distance: 74.4
click at [538, 241] on icon at bounding box center [537, 240] width 3 height 5
click at [382, 239] on div "sie," at bounding box center [384, 241] width 9 height 8
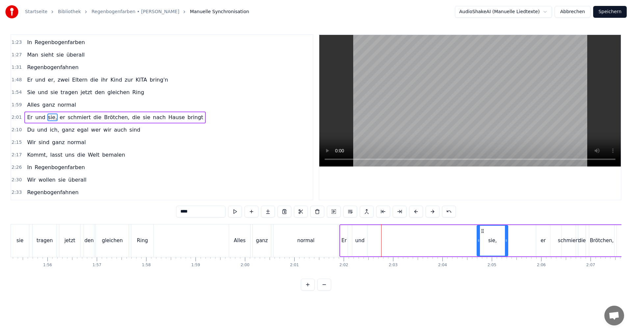
drag, startPoint x: 375, startPoint y: 231, endPoint x: 483, endPoint y: 233, distance: 107.9
click at [483, 233] on icon at bounding box center [482, 230] width 5 height 5
drag, startPoint x: 506, startPoint y: 240, endPoint x: 491, endPoint y: 242, distance: 15.2
click at [491, 242] on icon at bounding box center [491, 240] width 3 height 5
drag, startPoint x: 482, startPoint y: 231, endPoint x: 489, endPoint y: 231, distance: 6.6
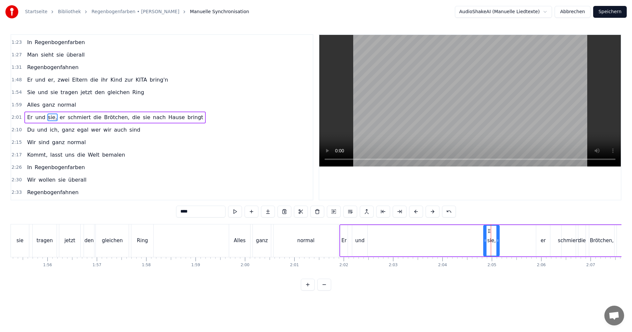
click at [489, 231] on circle at bounding box center [488, 231] width 0 height 0
click at [355, 237] on div "und" at bounding box center [359, 240] width 15 height 31
drag, startPoint x: 358, startPoint y: 231, endPoint x: 477, endPoint y: 236, distance: 118.9
click at [477, 236] on div "und" at bounding box center [478, 241] width 14 height 30
click at [344, 240] on div "Er" at bounding box center [343, 241] width 5 height 8
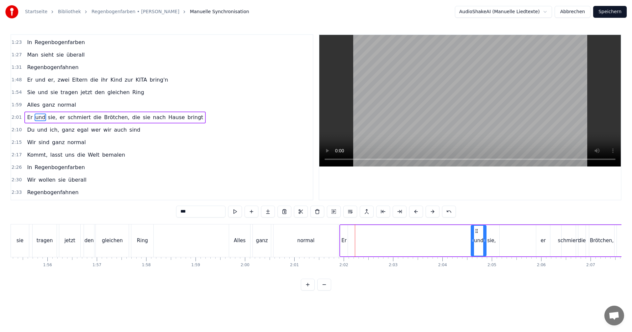
type input "**"
drag, startPoint x: 346, startPoint y: 241, endPoint x: 348, endPoint y: 238, distance: 3.5
click at [350, 240] on icon at bounding box center [350, 240] width 3 height 5
drag, startPoint x: 346, startPoint y: 232, endPoint x: 464, endPoint y: 237, distance: 117.9
click at [464, 237] on div "Er" at bounding box center [464, 241] width 11 height 30
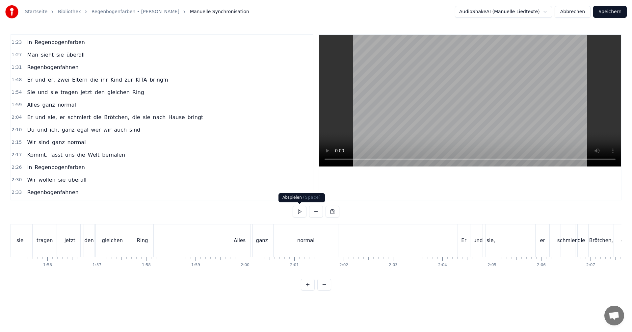
click at [298, 211] on button at bounding box center [300, 212] width 14 height 12
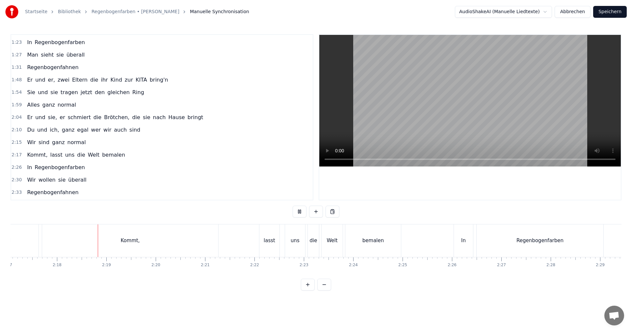
scroll to position [0, 6788]
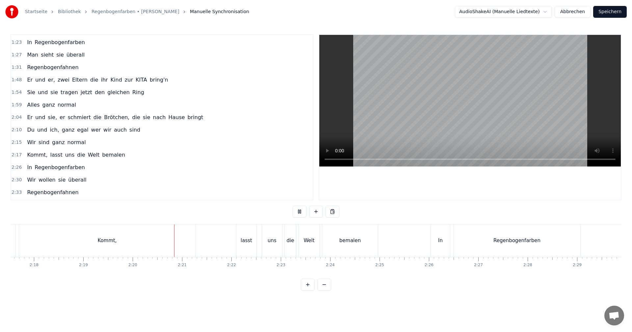
click at [300, 211] on button at bounding box center [300, 212] width 14 height 12
click at [106, 242] on div "Kommt," at bounding box center [107, 241] width 19 height 8
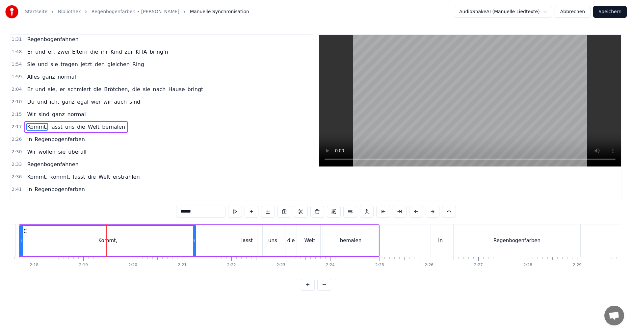
scroll to position [211, 0]
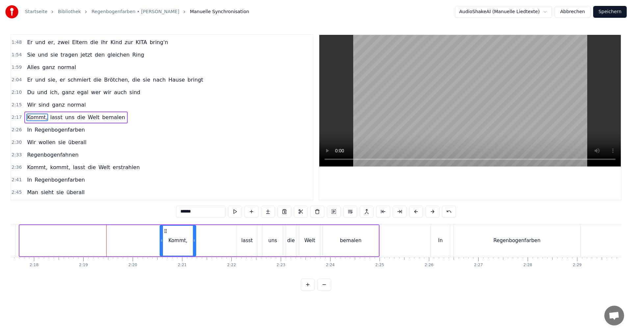
drag, startPoint x: 21, startPoint y: 241, endPoint x: 162, endPoint y: 243, distance: 140.2
click at [162, 243] on div at bounding box center [161, 241] width 3 height 30
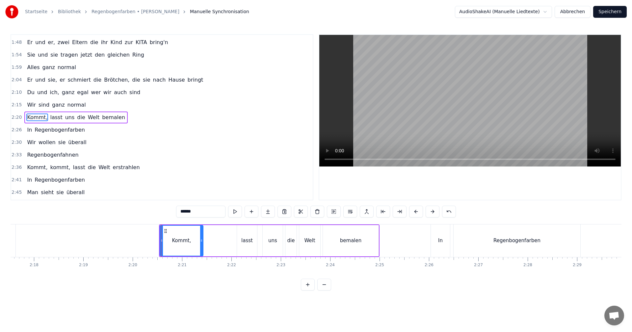
drag, startPoint x: 195, startPoint y: 241, endPoint x: 202, endPoint y: 242, distance: 7.4
click at [202, 242] on icon at bounding box center [201, 240] width 3 height 5
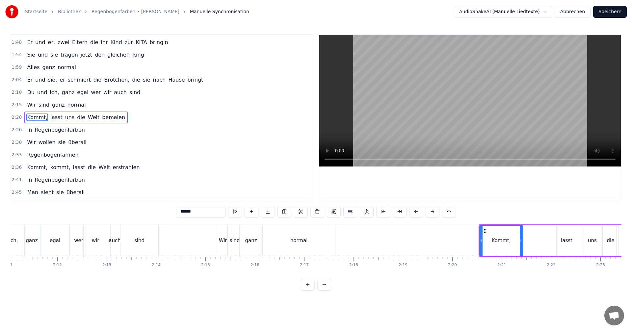
scroll to position [0, 6389]
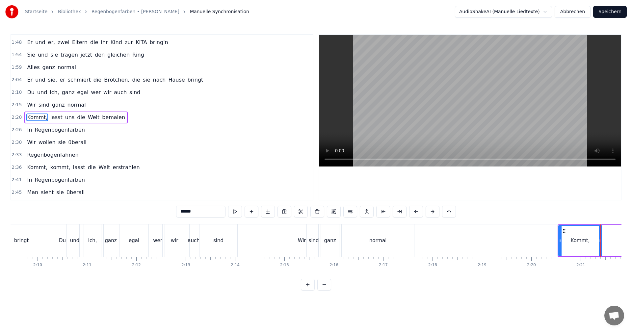
click at [273, 223] on div "0:15 Hast du schon einen Regenbogen in Schwarz- Weiß gesehen? 0:21 Kinder, die …" at bounding box center [316, 162] width 611 height 256
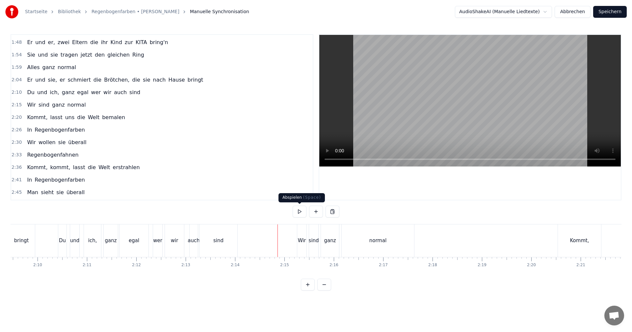
click at [301, 213] on button at bounding box center [300, 212] width 14 height 12
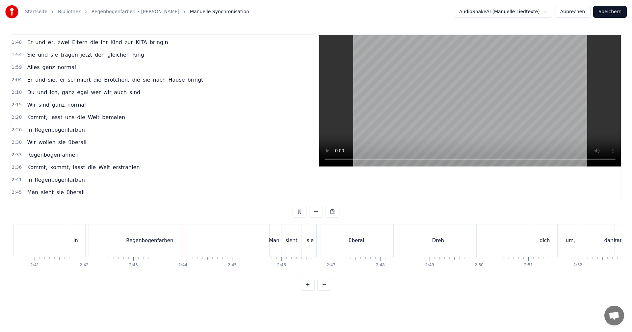
scroll to position [0, 8037]
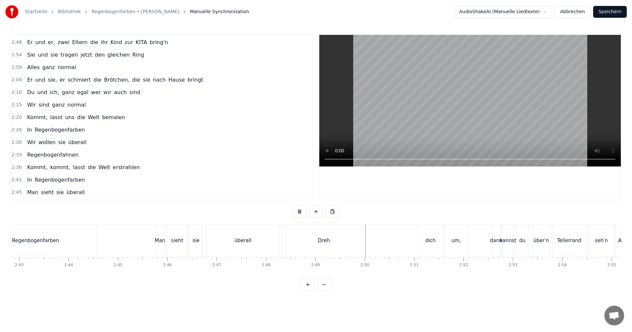
click at [299, 212] on button at bounding box center [300, 212] width 14 height 12
click at [319, 243] on div "Dreh" at bounding box center [324, 241] width 12 height 8
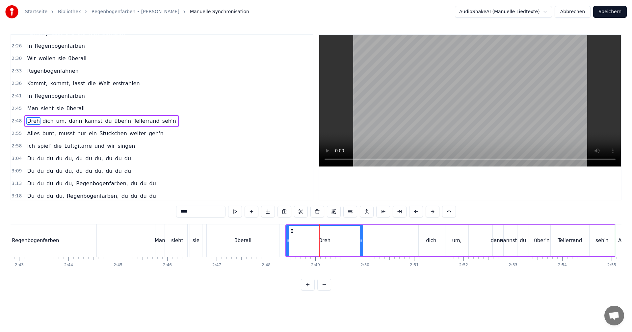
scroll to position [299, 0]
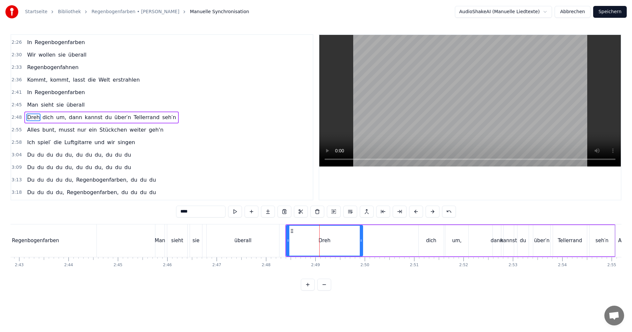
click at [456, 241] on div "um," at bounding box center [457, 241] width 10 height 8
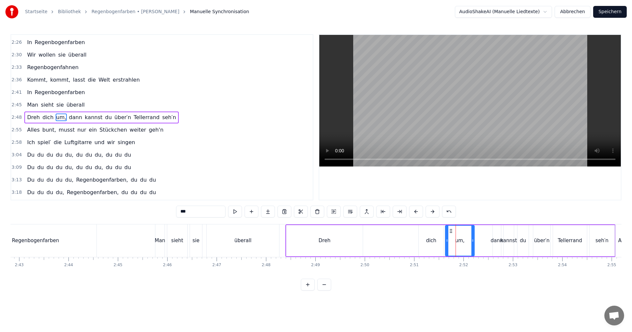
drag, startPoint x: 467, startPoint y: 242, endPoint x: 472, endPoint y: 242, distance: 4.6
click at [473, 241] on icon at bounding box center [472, 240] width 3 height 5
click at [446, 240] on div "um," at bounding box center [460, 240] width 30 height 31
drag, startPoint x: 447, startPoint y: 241, endPoint x: 457, endPoint y: 241, distance: 10.5
click at [457, 241] on icon at bounding box center [457, 240] width 3 height 5
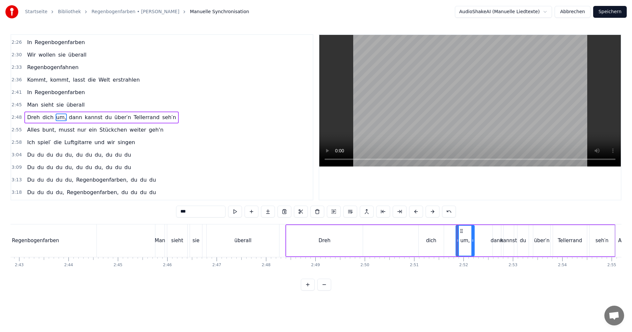
click at [429, 243] on div "dich" at bounding box center [431, 241] width 10 height 8
drag, startPoint x: 442, startPoint y: 240, endPoint x: 455, endPoint y: 239, distance: 13.5
click at [456, 239] on icon at bounding box center [457, 240] width 3 height 5
drag, startPoint x: 419, startPoint y: 240, endPoint x: 442, endPoint y: 239, distance: 22.4
click at [442, 239] on icon at bounding box center [442, 240] width 3 height 5
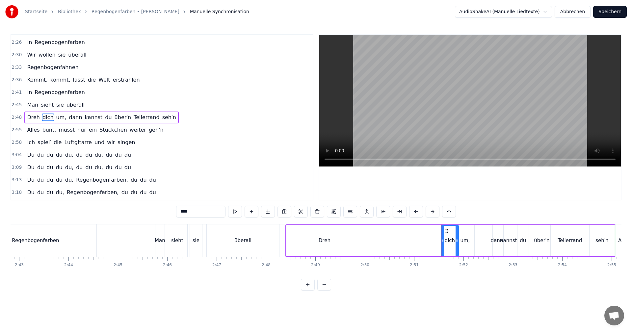
click at [316, 243] on div "Dreh" at bounding box center [324, 240] width 76 height 31
type input "****"
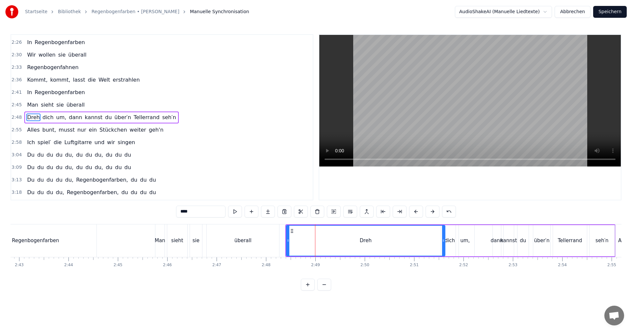
drag, startPoint x: 362, startPoint y: 240, endPoint x: 444, endPoint y: 242, distance: 82.3
click at [444, 242] on icon at bounding box center [443, 240] width 3 height 5
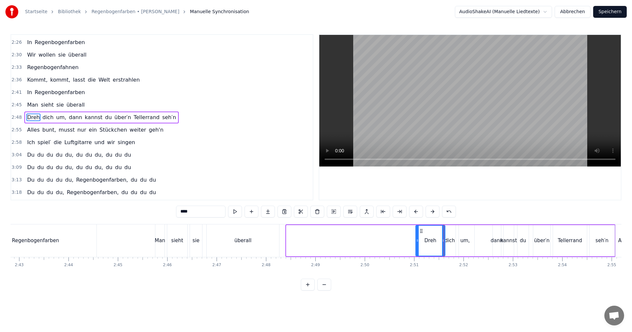
drag, startPoint x: 289, startPoint y: 241, endPoint x: 417, endPoint y: 243, distance: 128.0
click at [418, 243] on div at bounding box center [417, 241] width 3 height 30
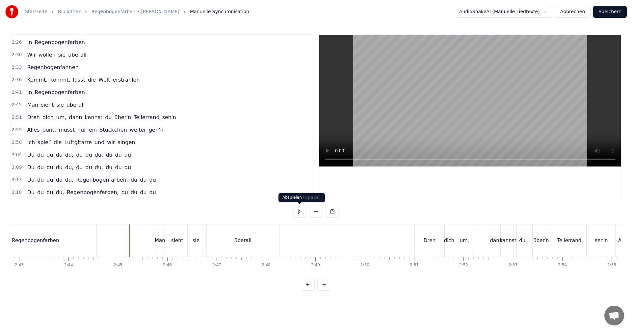
click at [300, 213] on button at bounding box center [300, 212] width 14 height 12
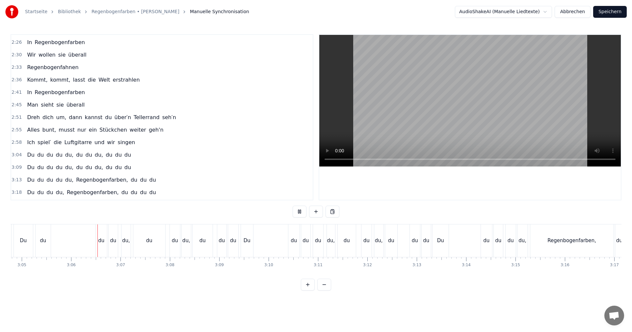
scroll to position [0, 9143]
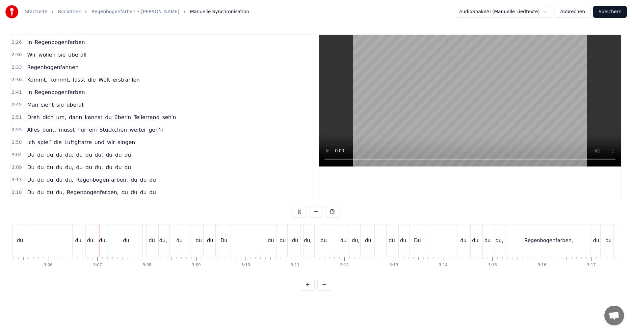
click at [304, 210] on button at bounding box center [300, 212] width 14 height 12
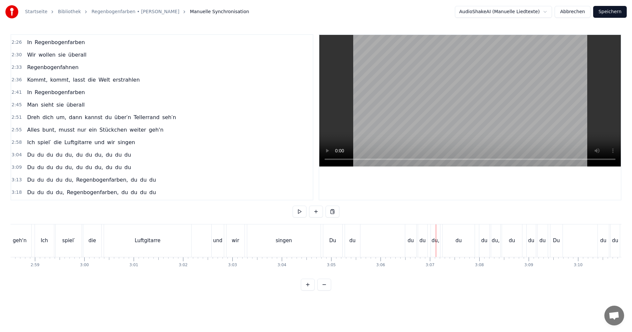
scroll to position [0, 8799]
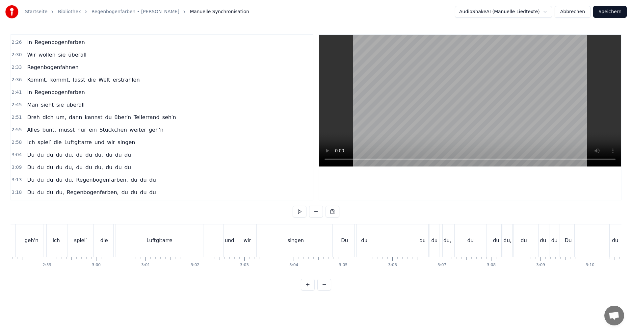
click at [342, 242] on div "Du" at bounding box center [344, 241] width 7 height 8
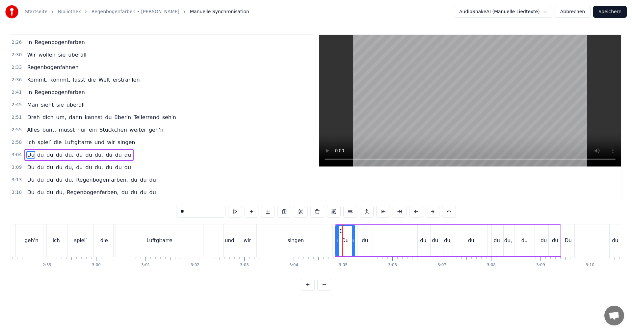
scroll to position [336, 0]
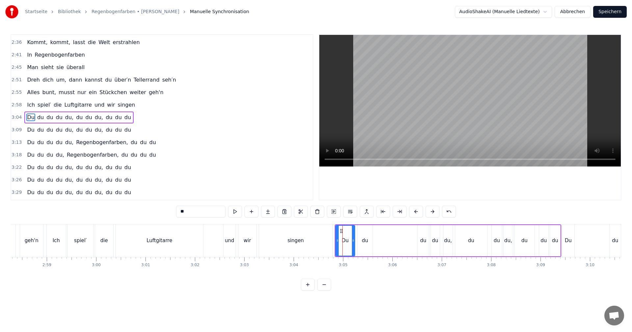
click at [473, 241] on div "du" at bounding box center [471, 241] width 6 height 8
drag, startPoint x: 456, startPoint y: 242, endPoint x: 470, endPoint y: 241, distance: 14.5
click at [470, 241] on icon at bounding box center [471, 240] width 3 height 5
click at [446, 242] on div "du," at bounding box center [448, 241] width 8 height 8
drag, startPoint x: 448, startPoint y: 230, endPoint x: 464, endPoint y: 232, distance: 15.9
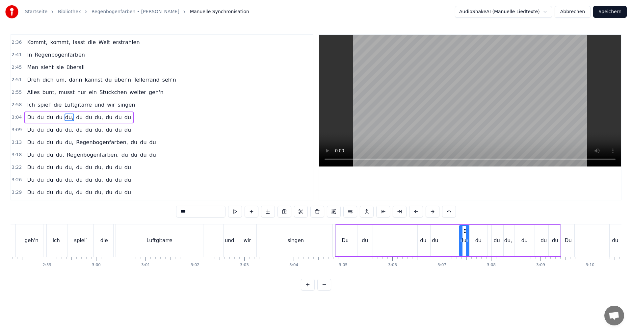
click at [464, 231] on icon at bounding box center [464, 230] width 5 height 5
drag, startPoint x: 461, startPoint y: 240, endPoint x: 456, endPoint y: 240, distance: 4.7
click at [456, 240] on icon at bounding box center [457, 240] width 3 height 5
click at [434, 241] on div "du" at bounding box center [435, 241] width 6 height 8
drag, startPoint x: 436, startPoint y: 231, endPoint x: 447, endPoint y: 233, distance: 11.6
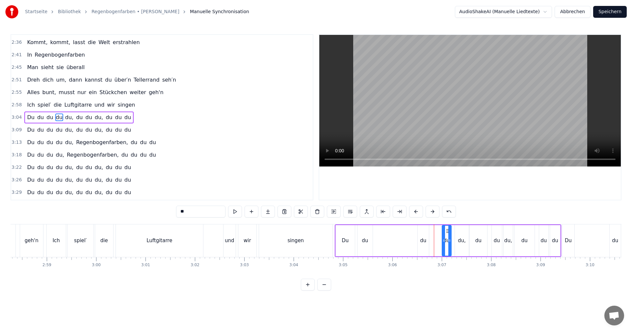
click at [447, 233] on icon at bounding box center [447, 230] width 5 height 5
click at [422, 239] on div "du" at bounding box center [423, 241] width 6 height 8
drag, startPoint x: 423, startPoint y: 231, endPoint x: 415, endPoint y: 237, distance: 10.3
click at [435, 233] on icon at bounding box center [434, 230] width 5 height 5
click at [366, 239] on div "du" at bounding box center [365, 241] width 6 height 8
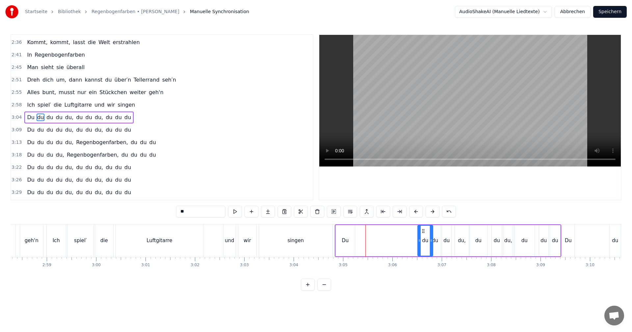
drag, startPoint x: 364, startPoint y: 230, endPoint x: 424, endPoint y: 234, distance: 60.3
click at [424, 234] on div "du" at bounding box center [425, 241] width 14 height 30
drag, startPoint x: 420, startPoint y: 240, endPoint x: 425, endPoint y: 239, distance: 6.1
click at [425, 239] on icon at bounding box center [425, 240] width 3 height 5
click at [346, 241] on div "Du" at bounding box center [345, 241] width 7 height 8
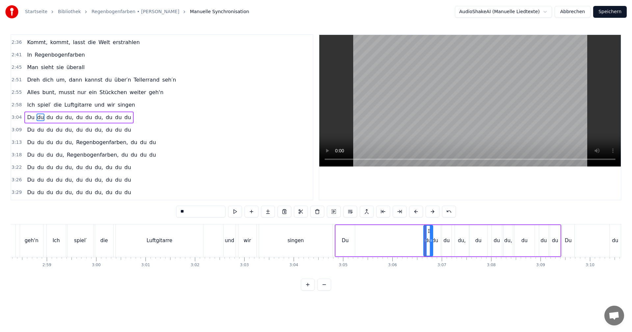
type input "**"
drag, startPoint x: 337, startPoint y: 240, endPoint x: 345, endPoint y: 240, distance: 8.2
click at [345, 240] on icon at bounding box center [345, 240] width 3 height 5
drag, startPoint x: 350, startPoint y: 231, endPoint x: 418, endPoint y: 235, distance: 68.6
click at [420, 234] on div "Du" at bounding box center [420, 241] width 10 height 30
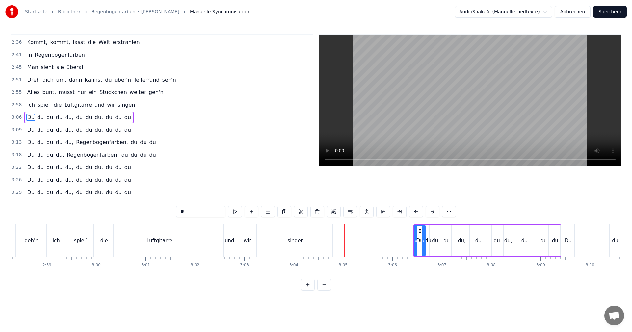
click at [217, 223] on div "0:15 Hast du schon einen Regenbogen in Schwarz- Weiß gesehen? 0:21 Kinder, die …" at bounding box center [316, 162] width 611 height 256
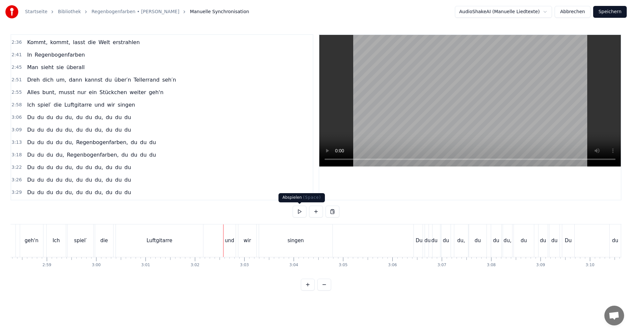
click at [297, 212] on button at bounding box center [300, 212] width 14 height 12
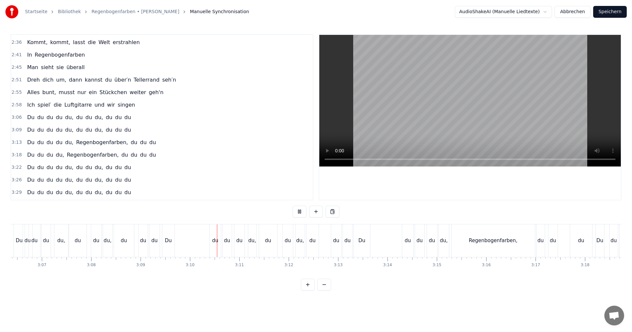
click at [300, 212] on button at bounding box center [300, 212] width 14 height 12
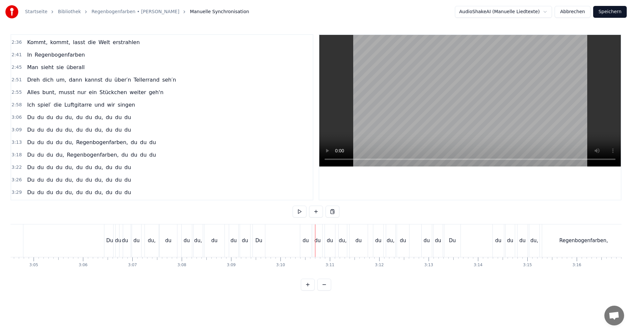
scroll to position [0, 9005]
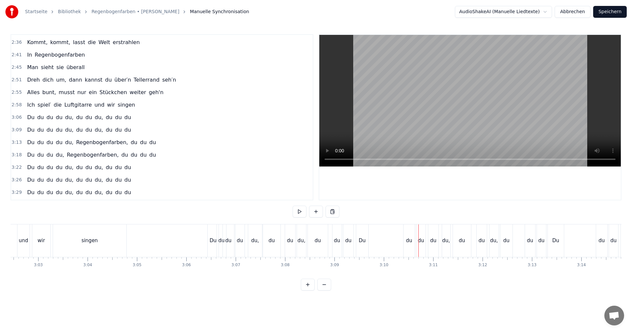
click at [360, 239] on div "Du" at bounding box center [362, 241] width 7 height 8
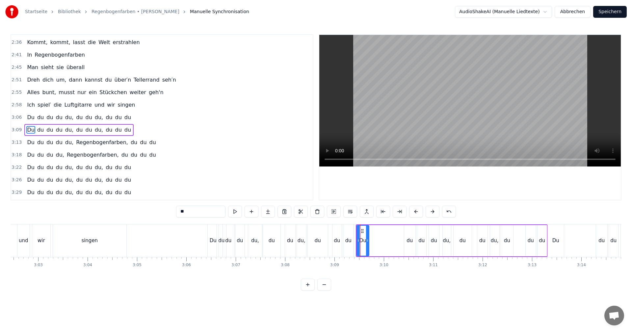
scroll to position [348, 0]
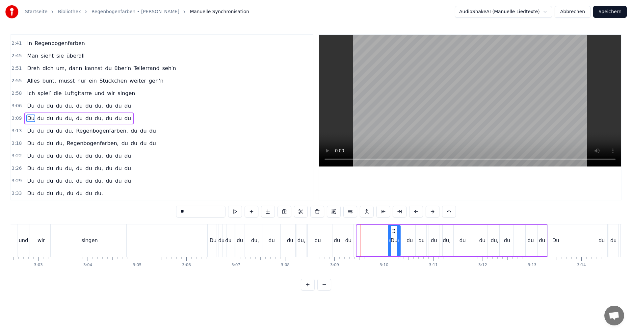
drag, startPoint x: 362, startPoint y: 231, endPoint x: 393, endPoint y: 232, distance: 31.3
click at [393, 232] on icon at bounding box center [393, 230] width 5 height 5
drag, startPoint x: 508, startPoint y: 241, endPoint x: 515, endPoint y: 242, distance: 7.3
click at [515, 242] on div "Du du du du du, du du du, du du du" at bounding box center [467, 240] width 161 height 33
drag, startPoint x: 557, startPoint y: 242, endPoint x: 564, endPoint y: 240, distance: 7.4
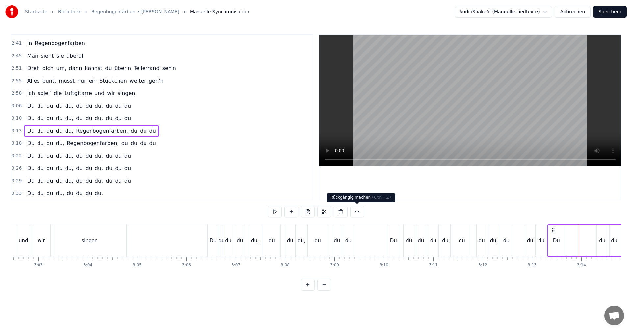
click at [356, 212] on button at bounding box center [357, 212] width 14 height 12
click at [350, 210] on button at bounding box center [349, 212] width 14 height 12
click at [365, 211] on button at bounding box center [365, 212] width 14 height 12
click at [212, 242] on div "Du" at bounding box center [213, 241] width 7 height 8
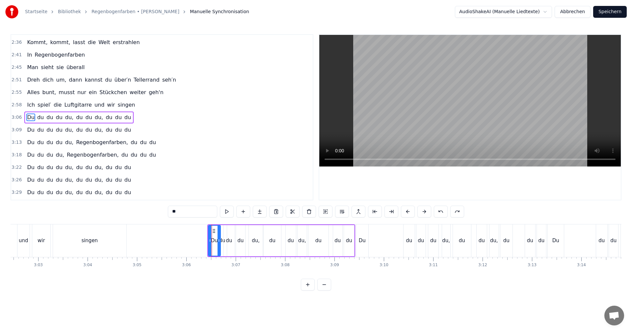
click at [219, 241] on icon at bounding box center [218, 240] width 3 height 5
drag, startPoint x: 208, startPoint y: 241, endPoint x: 212, endPoint y: 241, distance: 3.6
click at [212, 241] on icon at bounding box center [213, 240] width 3 height 5
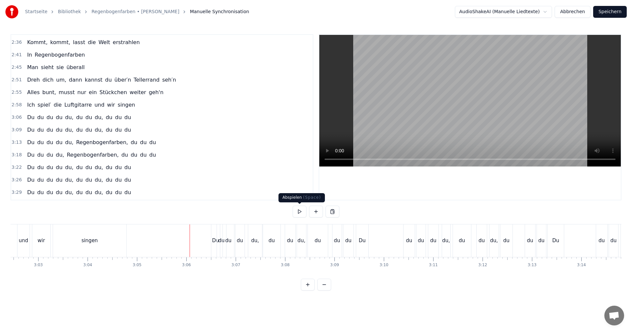
click at [301, 211] on button at bounding box center [300, 212] width 14 height 12
click at [301, 212] on button at bounding box center [300, 212] width 14 height 12
click at [358, 242] on div "Du" at bounding box center [362, 240] width 12 height 33
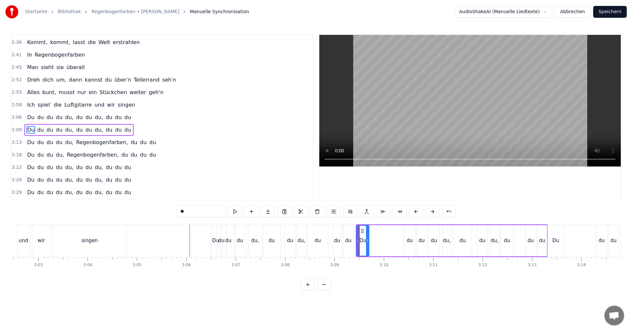
scroll to position [348, 0]
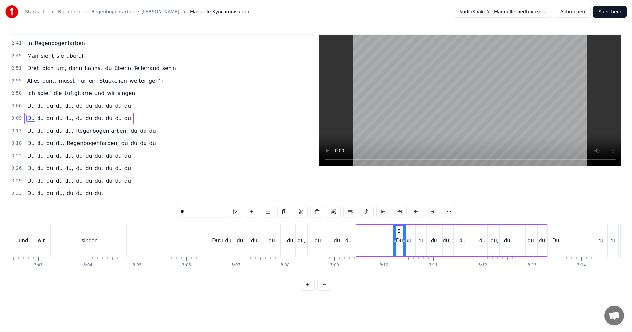
drag, startPoint x: 363, startPoint y: 232, endPoint x: 398, endPoint y: 233, distance: 35.6
click at [398, 233] on icon at bounding box center [398, 230] width 5 height 5
click at [409, 241] on div "du" at bounding box center [409, 241] width 6 height 8
drag, startPoint x: 447, startPoint y: 241, endPoint x: 450, endPoint y: 240, distance: 3.4
click at [450, 241] on div "du," at bounding box center [447, 240] width 8 height 31
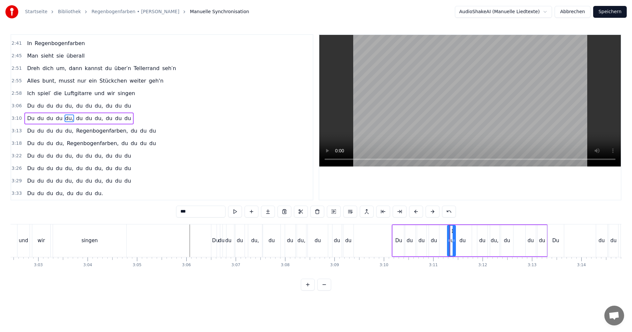
click at [451, 234] on div "du," at bounding box center [451, 241] width 8 height 30
click at [437, 238] on div "du" at bounding box center [434, 240] width 10 height 31
type input "**"
drag, startPoint x: 434, startPoint y: 231, endPoint x: 445, endPoint y: 232, distance: 11.3
click at [445, 232] on icon at bounding box center [445, 230] width 5 height 5
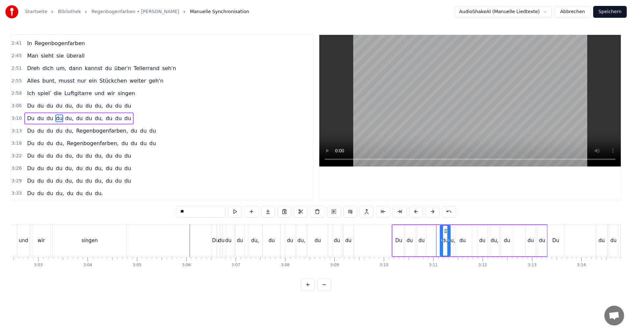
click at [420, 233] on div "du" at bounding box center [421, 240] width 9 height 31
drag, startPoint x: 422, startPoint y: 231, endPoint x: 433, endPoint y: 231, distance: 11.5
click at [433, 231] on icon at bounding box center [433, 230] width 5 height 5
click at [410, 231] on div "du" at bounding box center [409, 240] width 11 height 31
drag, startPoint x: 410, startPoint y: 231, endPoint x: 415, endPoint y: 229, distance: 5.2
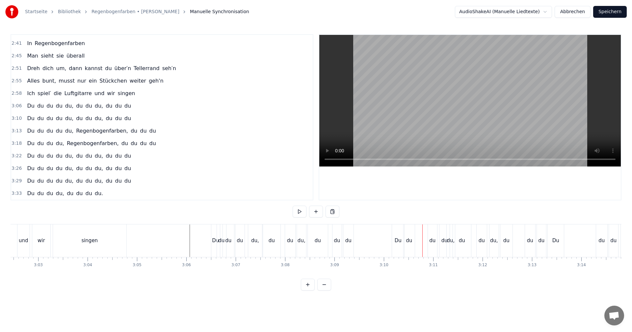
click at [408, 233] on div "du" at bounding box center [408, 240] width 11 height 33
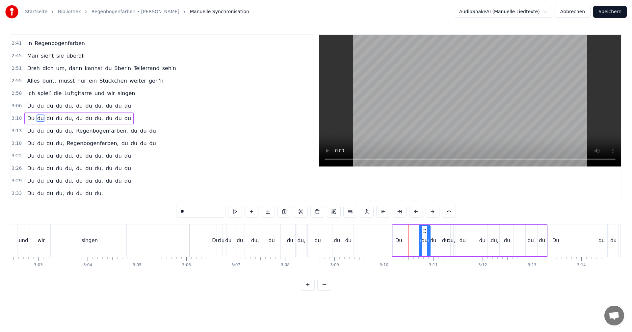
drag, startPoint x: 410, startPoint y: 231, endPoint x: 424, endPoint y: 232, distance: 14.9
click at [424, 232] on icon at bounding box center [424, 230] width 5 height 5
click at [398, 232] on div "Du" at bounding box center [399, 240] width 12 height 31
type input "**"
drag, startPoint x: 399, startPoint y: 231, endPoint x: 411, endPoint y: 232, distance: 12.0
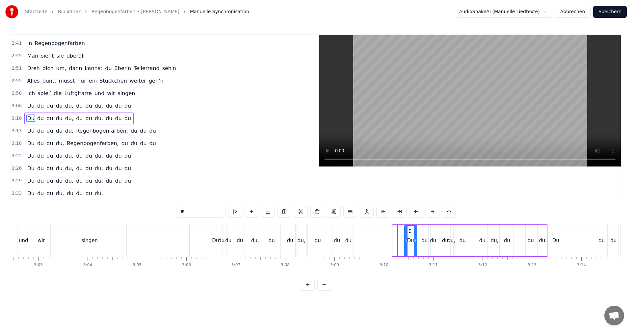
click at [411, 232] on icon at bounding box center [409, 230] width 5 height 5
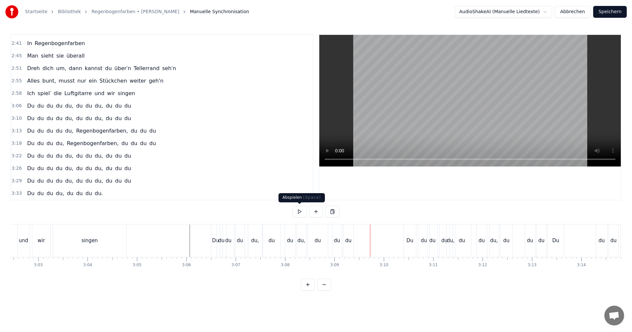
click at [299, 212] on button at bounding box center [300, 212] width 14 height 12
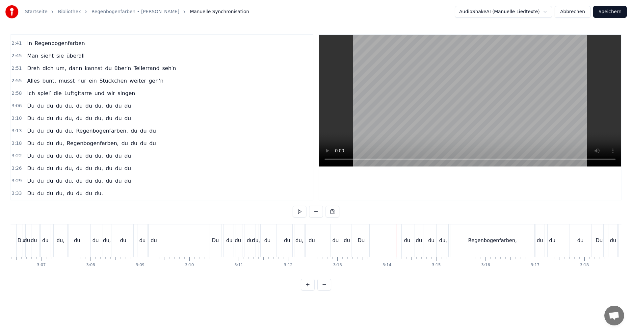
scroll to position [0, 9181]
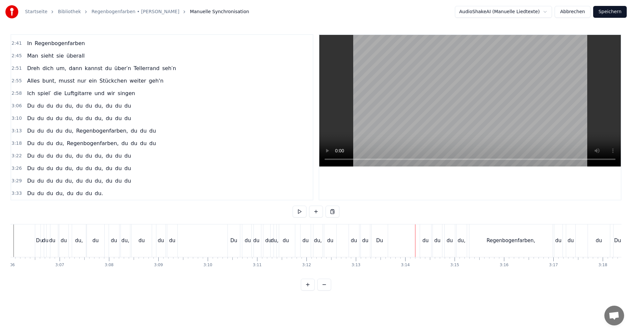
click at [379, 240] on div "Du" at bounding box center [379, 241] width 7 height 8
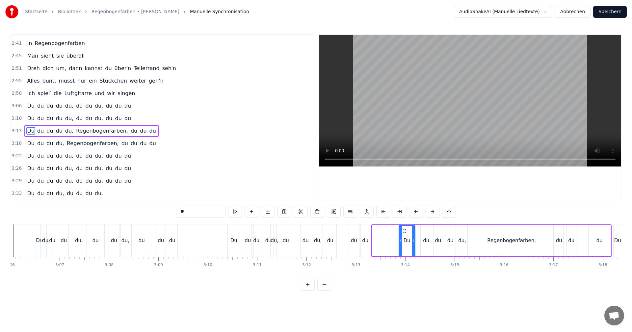
drag, startPoint x: 377, startPoint y: 231, endPoint x: 404, endPoint y: 233, distance: 26.8
click at [404, 233] on icon at bounding box center [404, 230] width 5 height 5
click at [380, 223] on div "0:15 Hast du schon einen Regenbogen in Schwarz- Weiß gesehen? 0:21 Kinder, die …" at bounding box center [316, 162] width 611 height 256
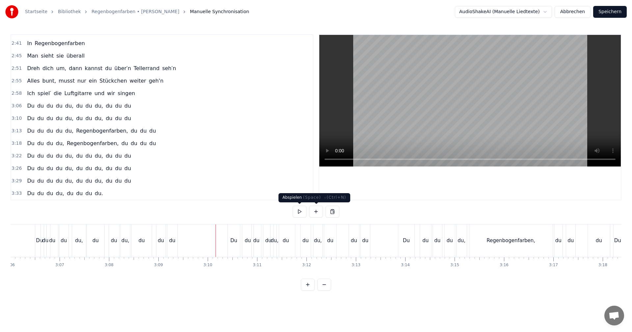
click at [301, 212] on button at bounding box center [300, 212] width 14 height 12
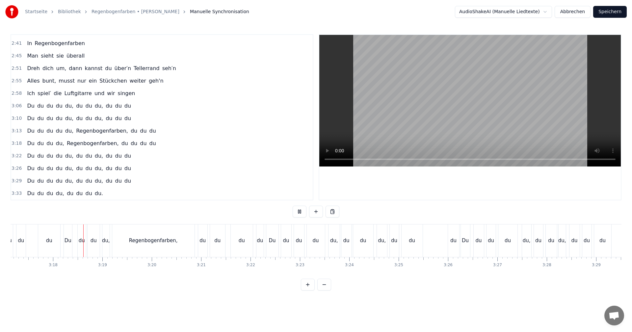
scroll to position [0, 9731]
click at [301, 211] on button at bounding box center [300, 212] width 14 height 12
click at [455, 245] on div "du" at bounding box center [452, 240] width 11 height 33
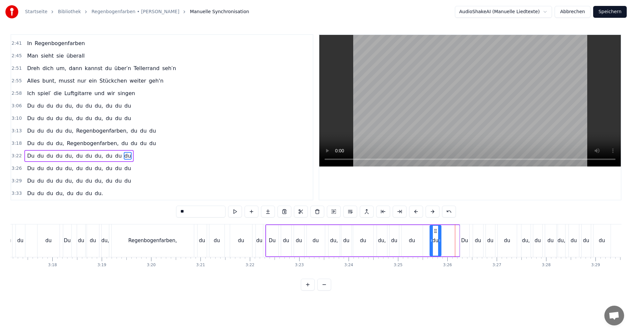
drag, startPoint x: 453, startPoint y: 230, endPoint x: 435, endPoint y: 232, distance: 18.2
click at [435, 232] on icon at bounding box center [435, 230] width 5 height 5
click at [465, 241] on div "Du" at bounding box center [464, 241] width 7 height 8
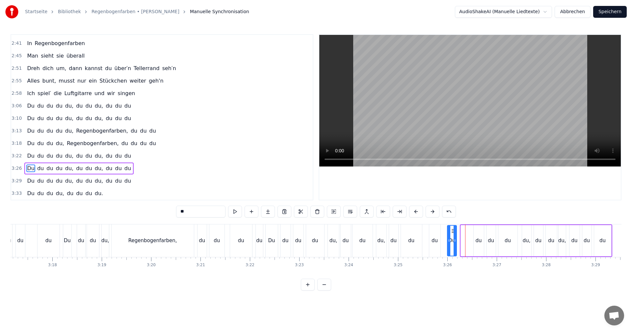
drag, startPoint x: 466, startPoint y: 231, endPoint x: 452, endPoint y: 234, distance: 13.9
click at [452, 234] on div "Du" at bounding box center [451, 241] width 9 height 30
drag, startPoint x: 455, startPoint y: 242, endPoint x: 469, endPoint y: 243, distance: 13.5
click at [469, 243] on icon at bounding box center [468, 240] width 3 height 5
click at [255, 222] on div "0:15 Hast du schon einen Regenbogen in Schwarz- Weiß gesehen? 0:21 Kinder, die …" at bounding box center [316, 162] width 611 height 256
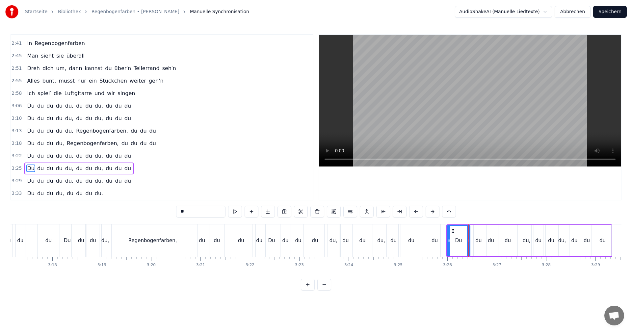
click at [252, 224] on div "0:15 Hast du schon einen Regenbogen in Schwarz- Weiß gesehen? 0:21 Kinder, die …" at bounding box center [316, 162] width 611 height 256
click at [244, 225] on div "du" at bounding box center [241, 240] width 22 height 33
type input "**"
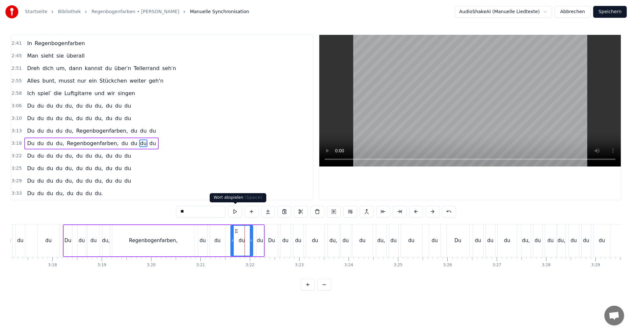
click at [238, 212] on button at bounding box center [235, 212] width 14 height 12
click at [48, 221] on div "0:15 Hast du schon einen Regenbogen in Schwarz- Weiß gesehen? 0:21 Kinder, die …" at bounding box center [316, 162] width 611 height 256
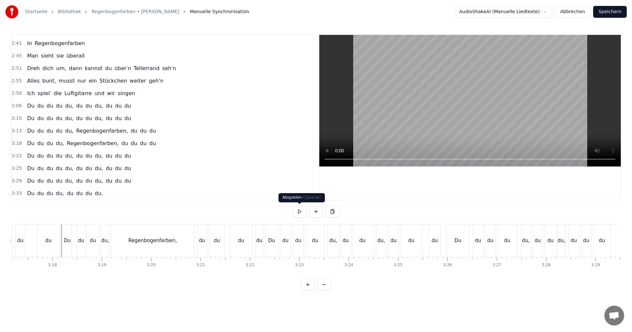
click at [298, 213] on button at bounding box center [300, 212] width 14 height 12
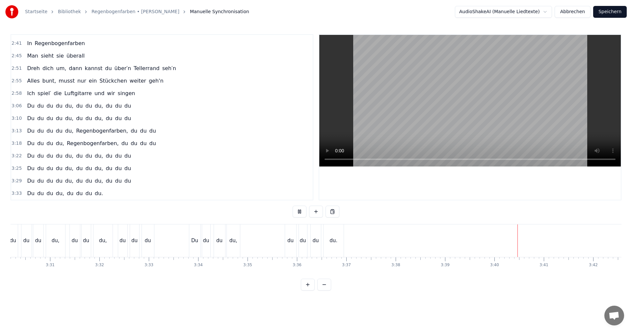
scroll to position [0, 10443]
click at [607, 11] on button "Speichern" at bounding box center [610, 12] width 34 height 12
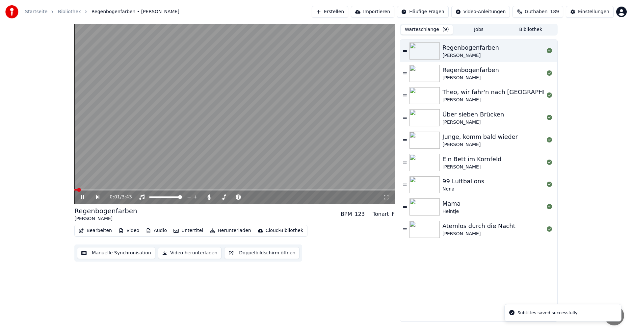
click at [80, 198] on icon at bounding box center [87, 196] width 15 height 5
click at [453, 91] on div "Theo, wir fahr'n nach [GEOGRAPHIC_DATA]" at bounding box center [505, 92] width 127 height 9
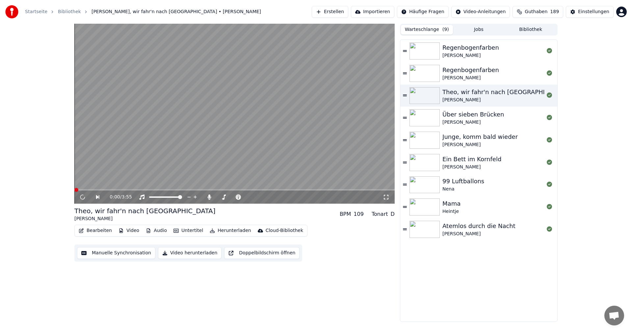
click at [453, 91] on div "Theo, wir fahr'n nach [GEOGRAPHIC_DATA]" at bounding box center [505, 92] width 127 height 9
click at [82, 197] on icon at bounding box center [83, 197] width 4 height 5
click at [249, 196] on span at bounding box center [247, 197] width 4 height 4
click at [253, 198] on span at bounding box center [254, 197] width 4 height 4
click at [262, 195] on span at bounding box center [262, 197] width 4 height 4
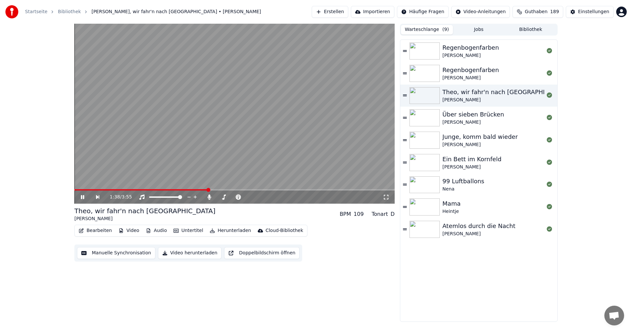
click at [385, 196] on icon at bounding box center [386, 196] width 7 height 5
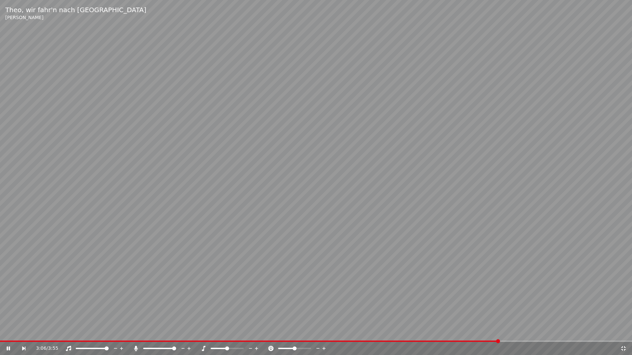
click at [176, 332] on span at bounding box center [174, 349] width 4 height 4
click at [232, 332] on span at bounding box center [232, 349] width 4 height 4
click at [293, 332] on span at bounding box center [293, 349] width 4 height 4
click at [623, 332] on icon at bounding box center [623, 348] width 7 height 5
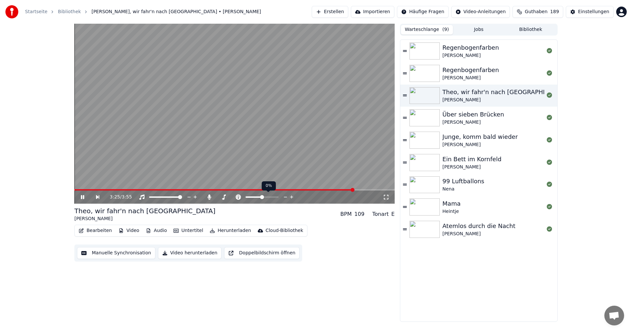
click at [262, 197] on span at bounding box center [262, 197] width 4 height 4
click at [182, 198] on span at bounding box center [180, 197] width 4 height 4
